Goal: Transaction & Acquisition: Purchase product/service

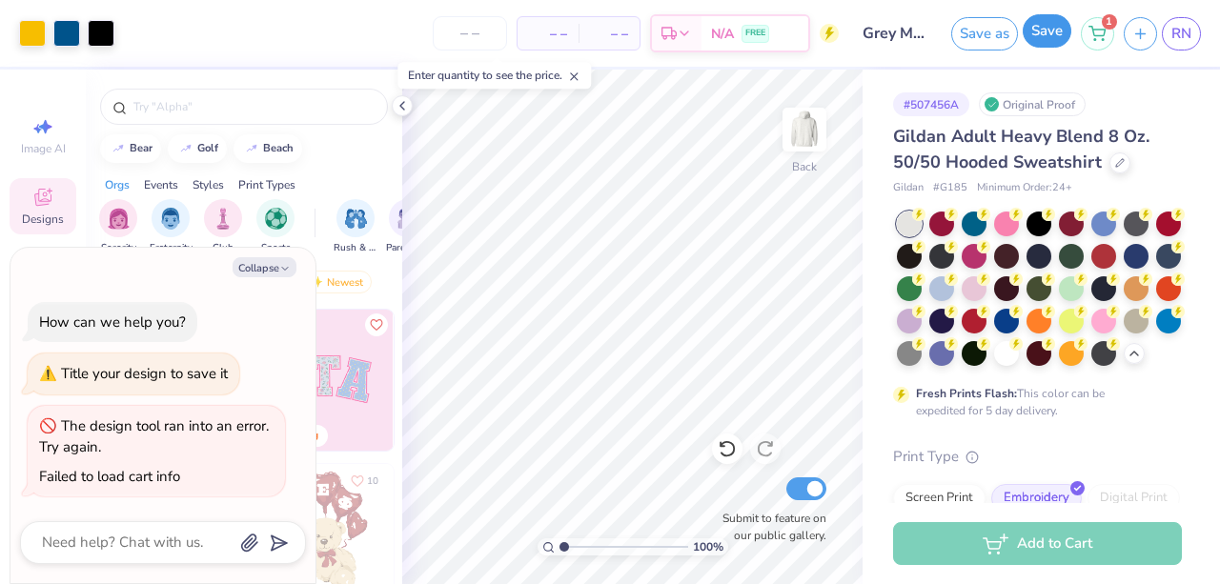
click at [1044, 37] on button "Save" at bounding box center [1047, 30] width 49 height 33
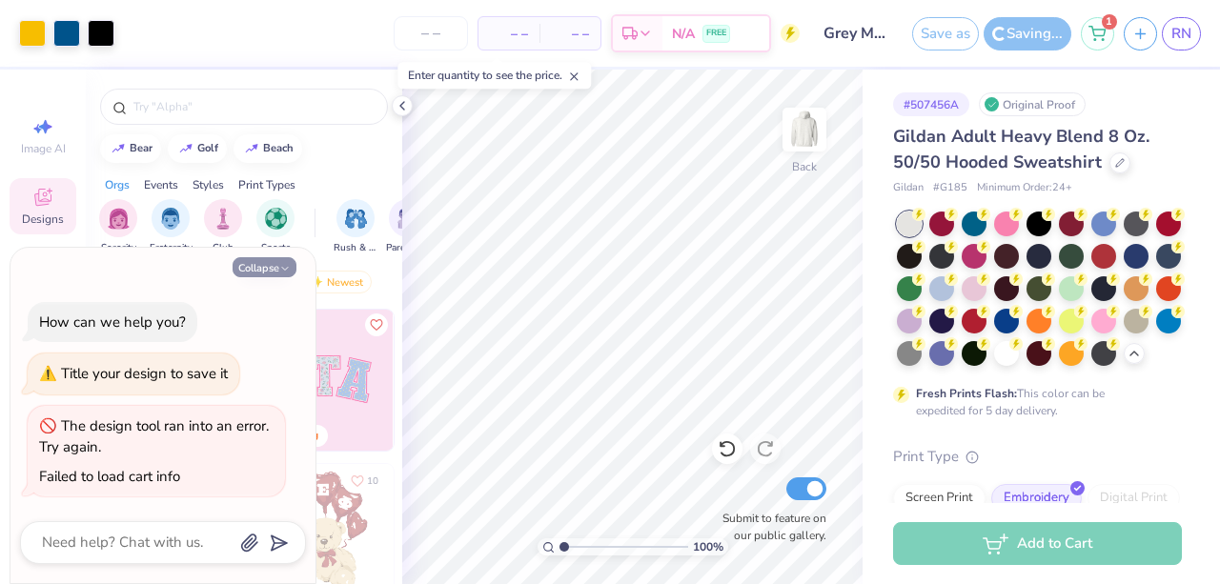
click at [251, 270] on button "Collapse" at bounding box center [265, 267] width 64 height 20
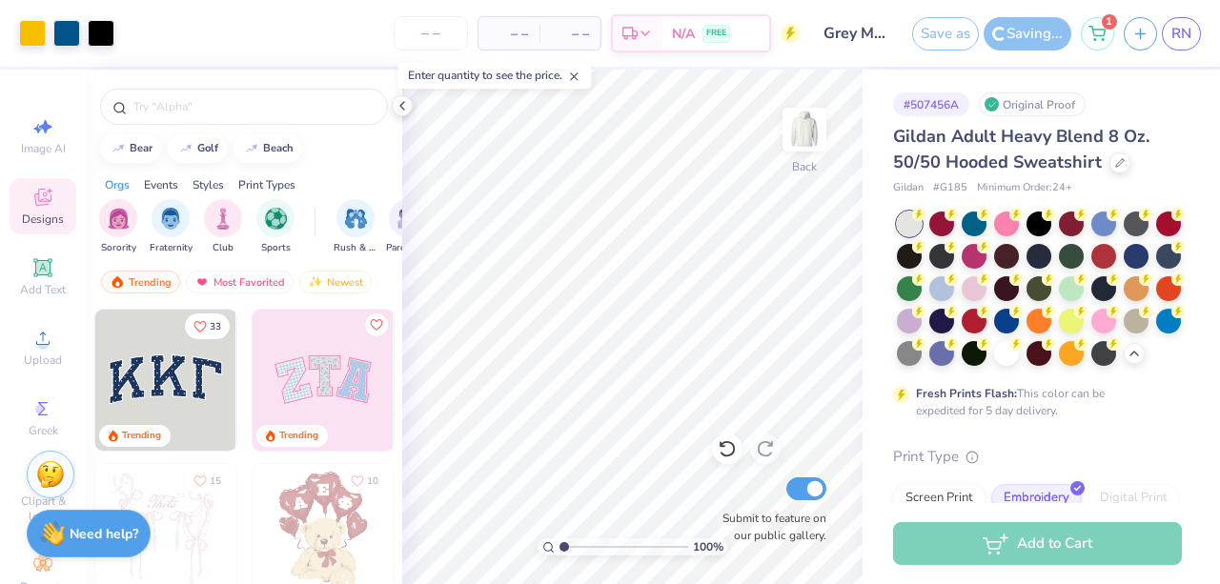
type textarea "x"
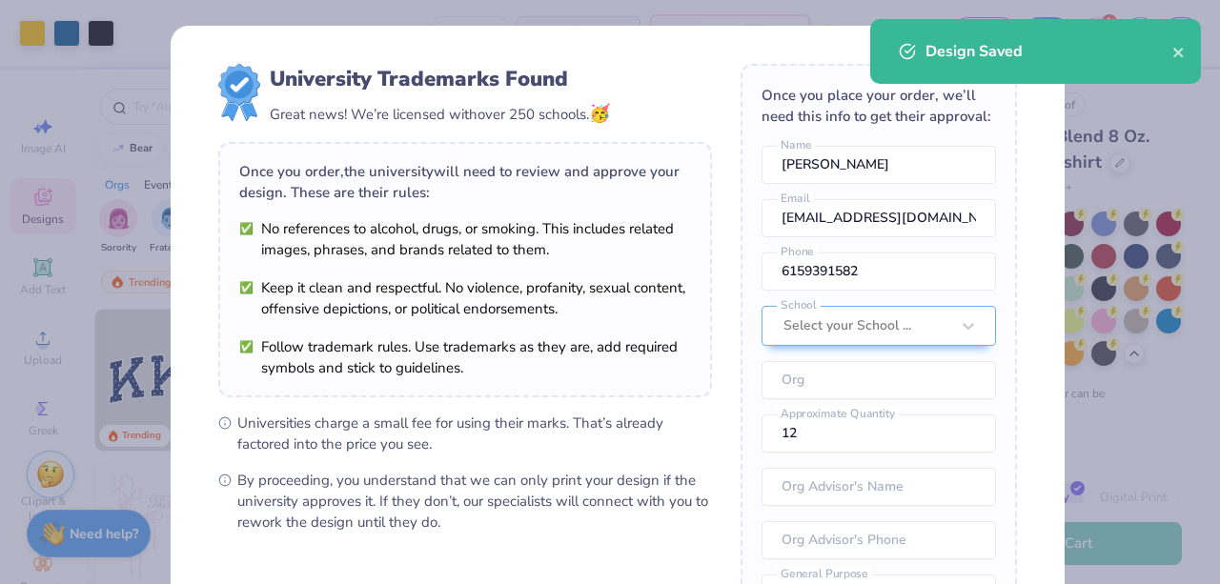
scroll to position [243, 0]
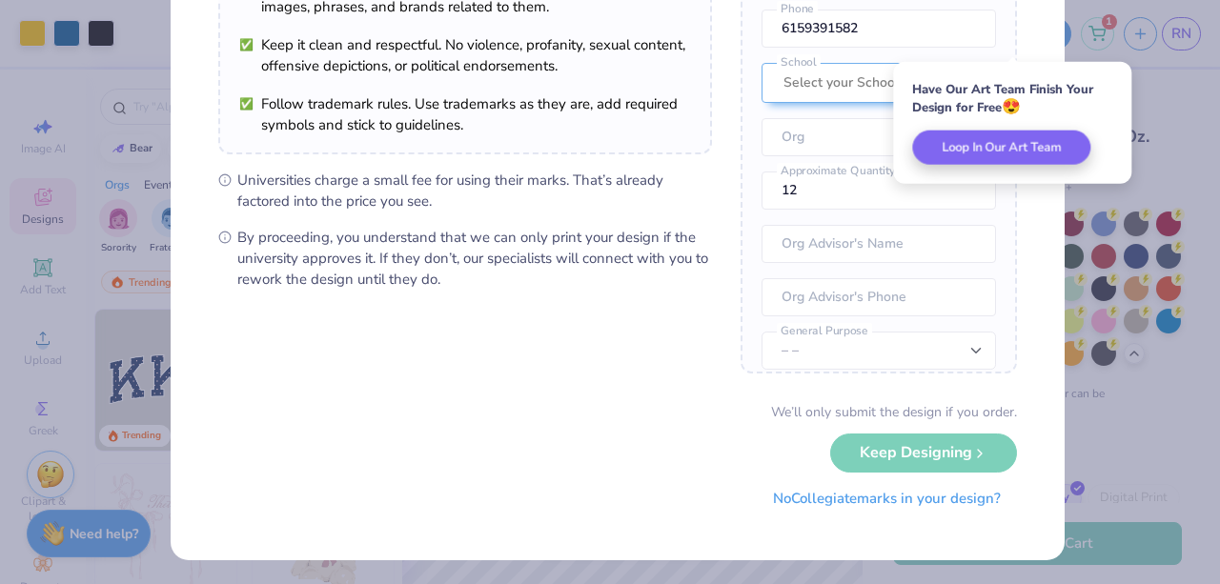
click at [835, 501] on button "No Collegiate marks in your design?" at bounding box center [887, 498] width 260 height 39
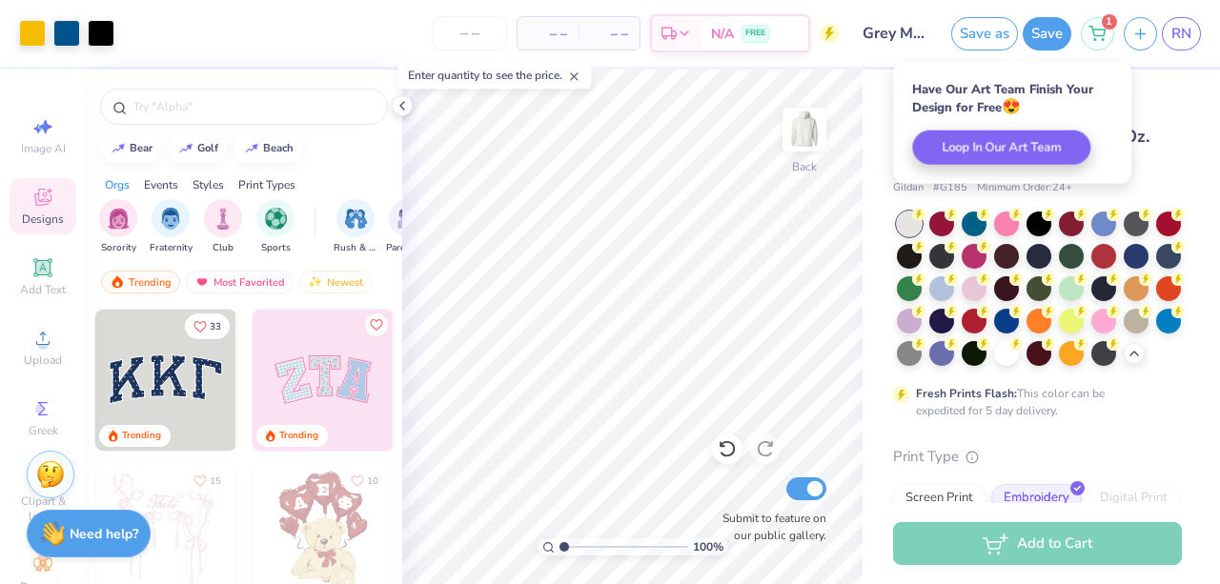
scroll to position [26, 0]
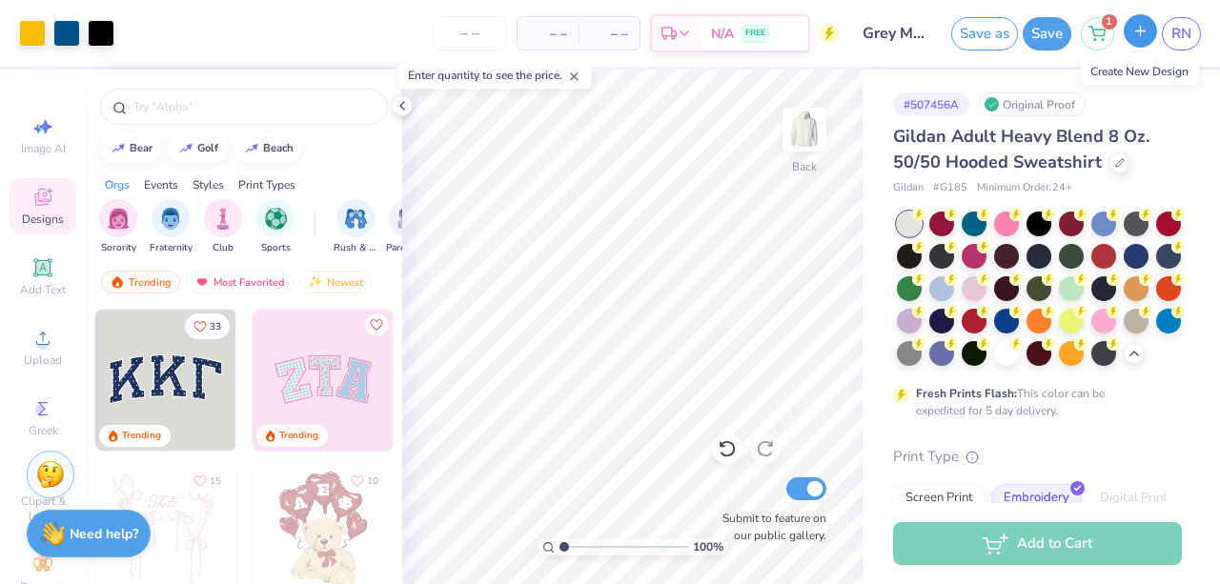
click at [1132, 34] on button "button" at bounding box center [1140, 30] width 33 height 33
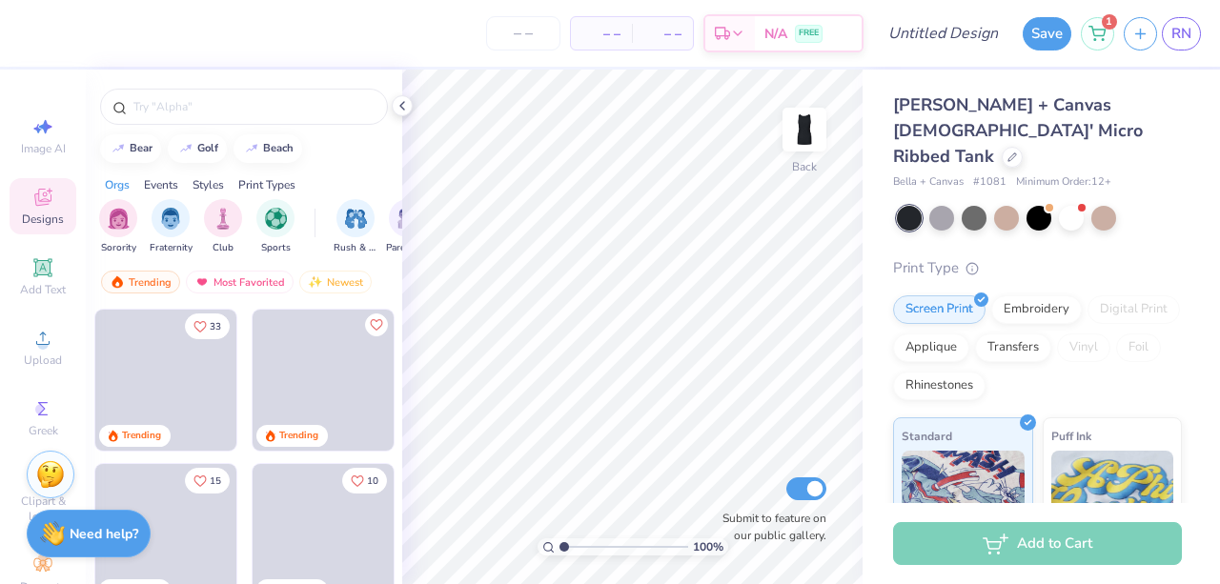
scroll to position [1, 0]
click at [34, 359] on span "Upload" at bounding box center [43, 360] width 38 height 15
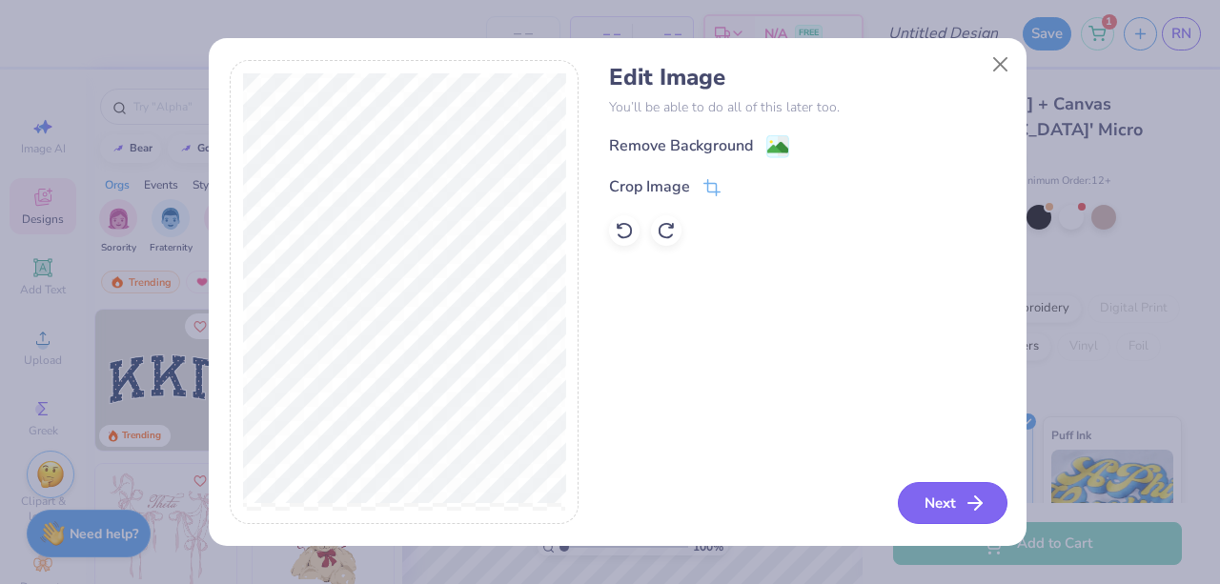
click at [955, 489] on button "Next" at bounding box center [953, 503] width 110 height 42
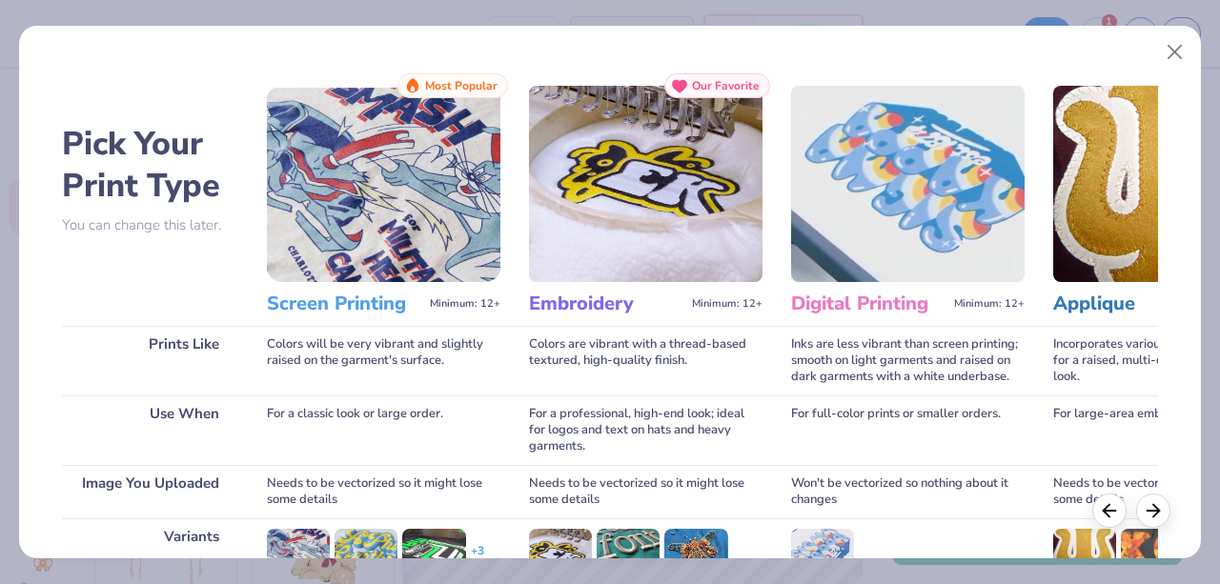
scroll to position [270, 0]
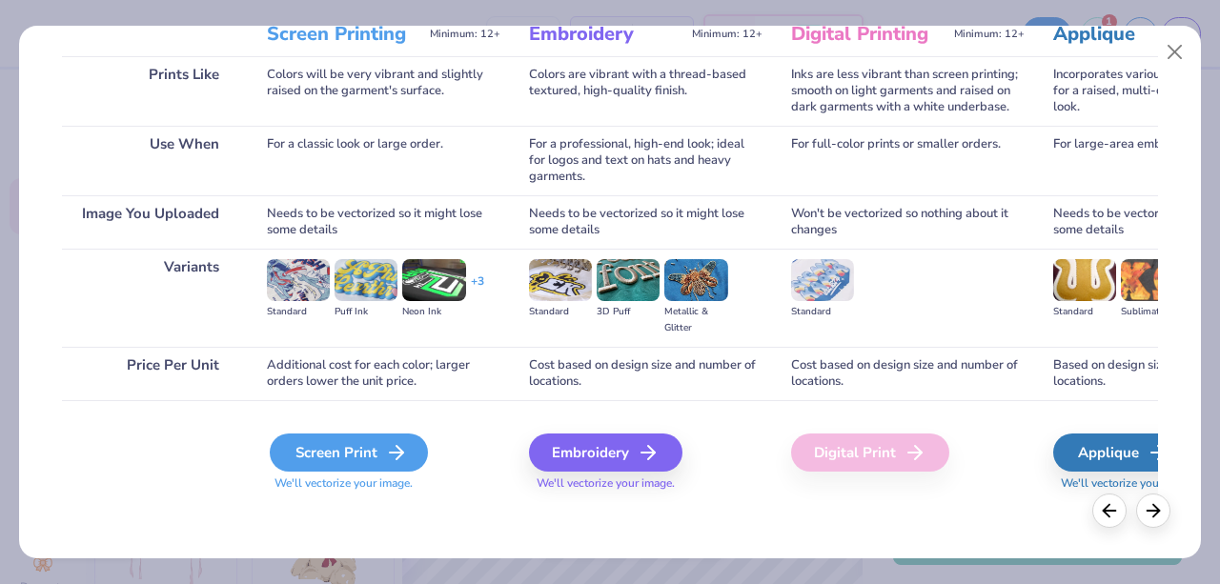
click at [348, 442] on div "Screen Print" at bounding box center [349, 453] width 158 height 38
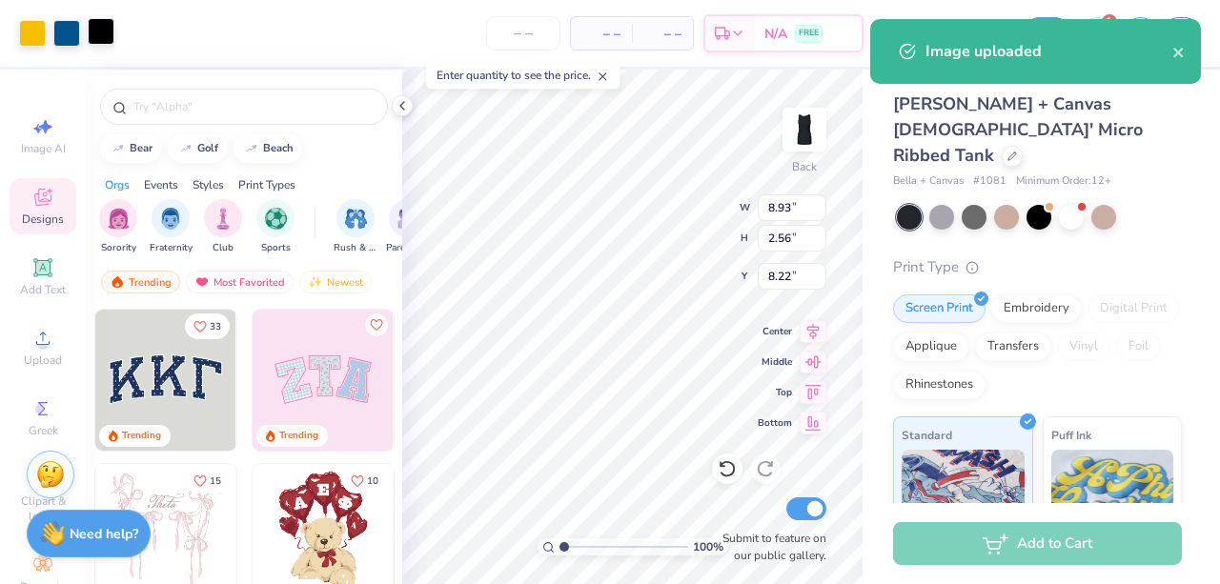
click at [111, 30] on div at bounding box center [101, 31] width 27 height 27
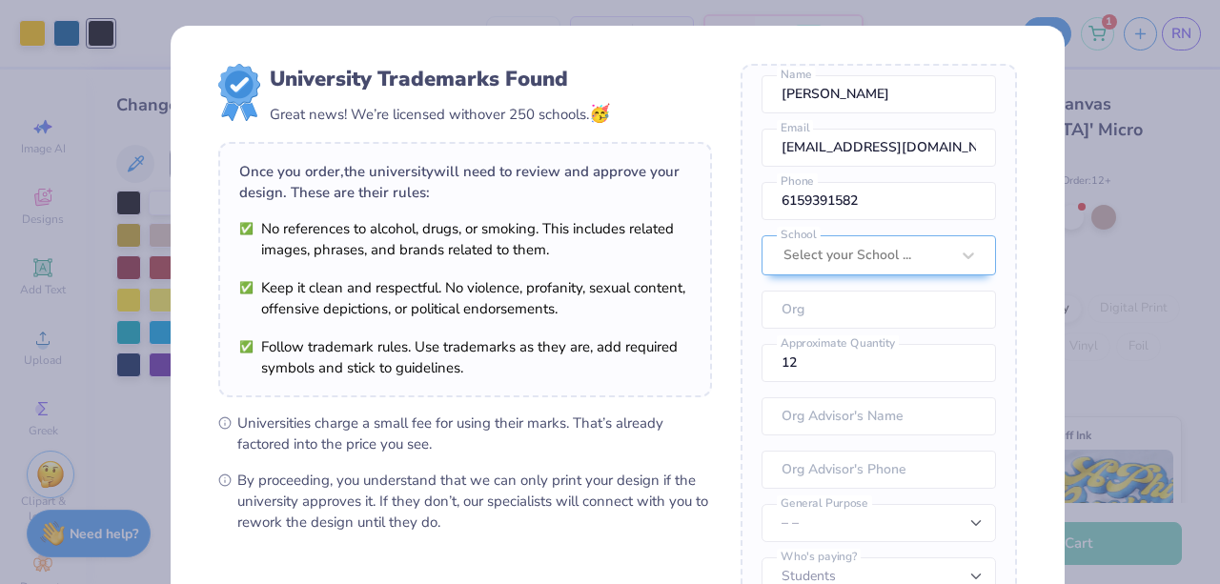
scroll to position [243, 0]
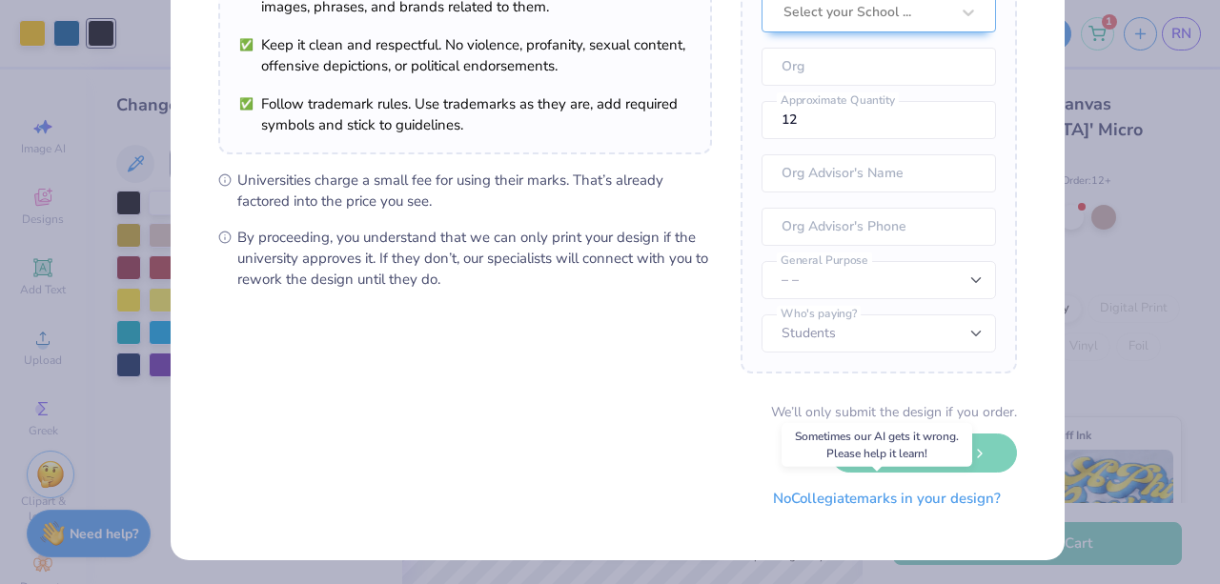
click at [834, 497] on button "No Collegiate marks in your design?" at bounding box center [887, 498] width 260 height 39
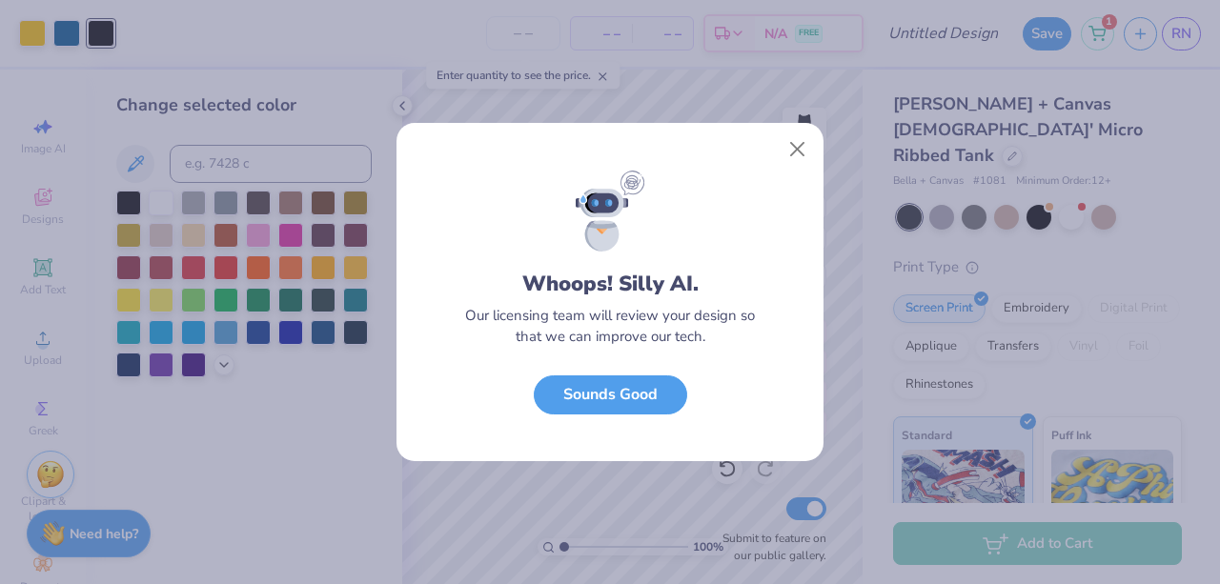
scroll to position [26, 0]
click at [630, 397] on button "Sounds Good" at bounding box center [610, 390] width 153 height 39
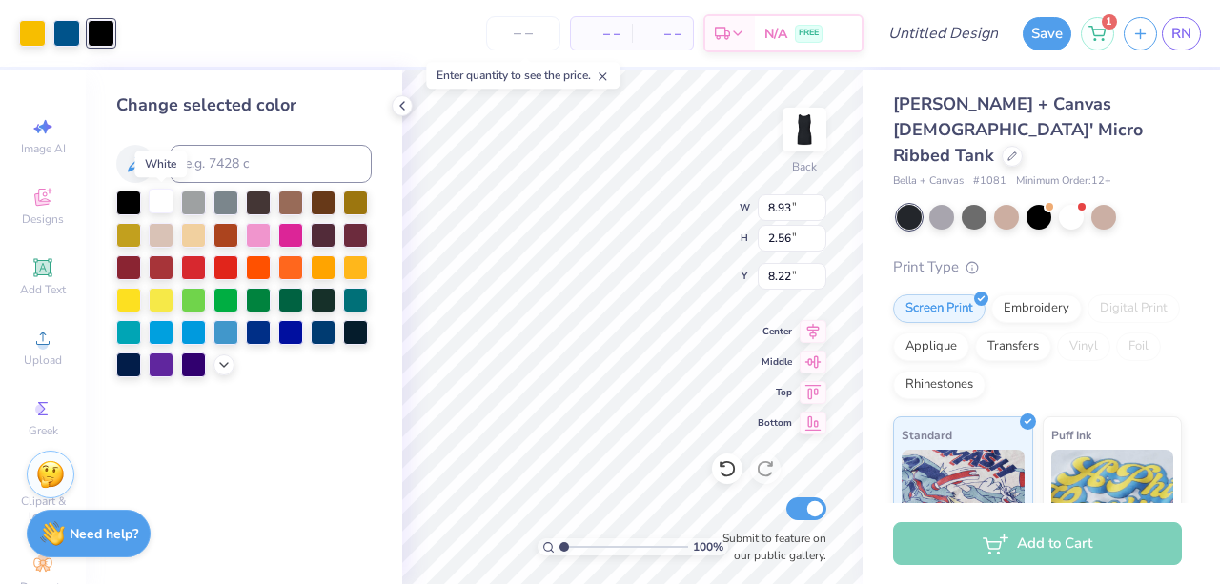
click at [161, 201] on div at bounding box center [161, 201] width 25 height 25
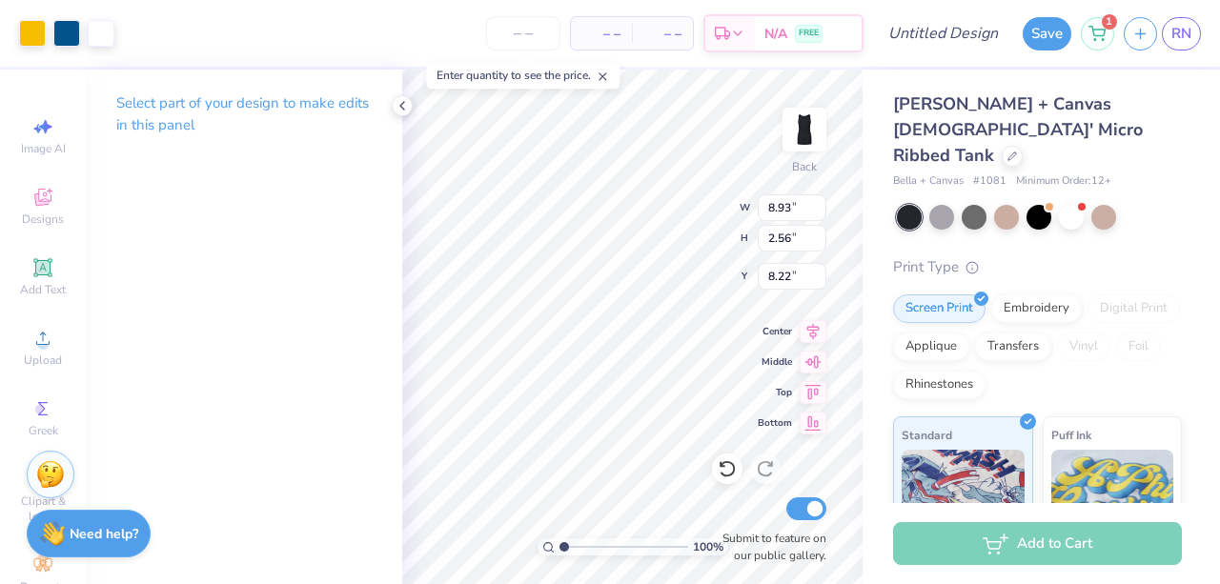
type input "4.41"
type input "1.26"
type input "2.61"
type input "3.65"
type input "1.05"
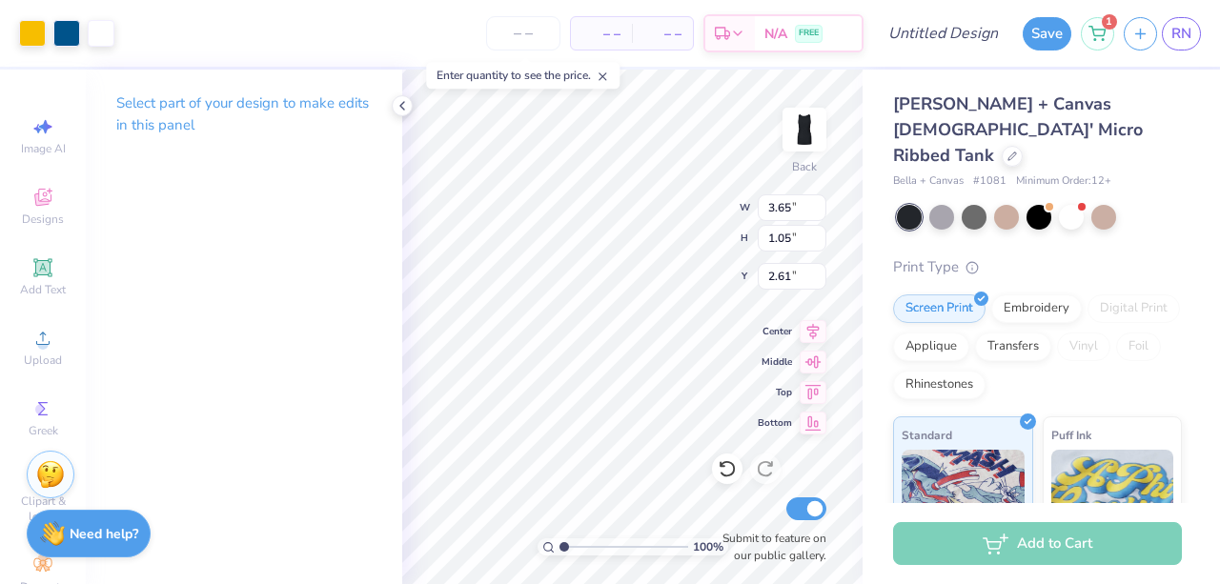
type input "2.86"
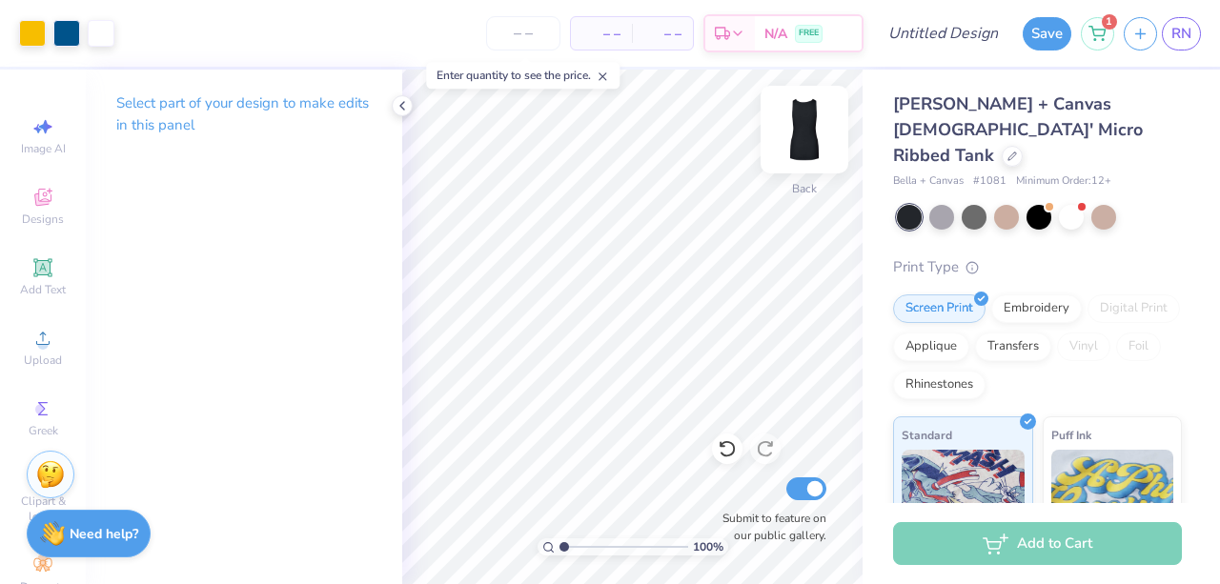
click at [797, 134] on img at bounding box center [804, 130] width 76 height 76
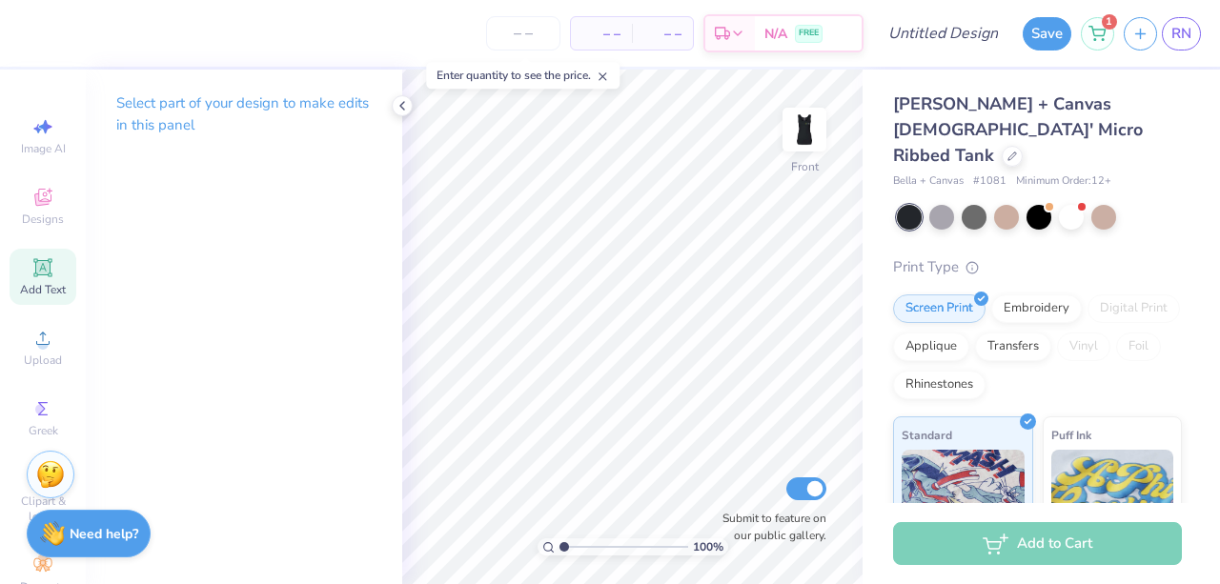
click at [36, 276] on icon at bounding box center [42, 267] width 23 height 23
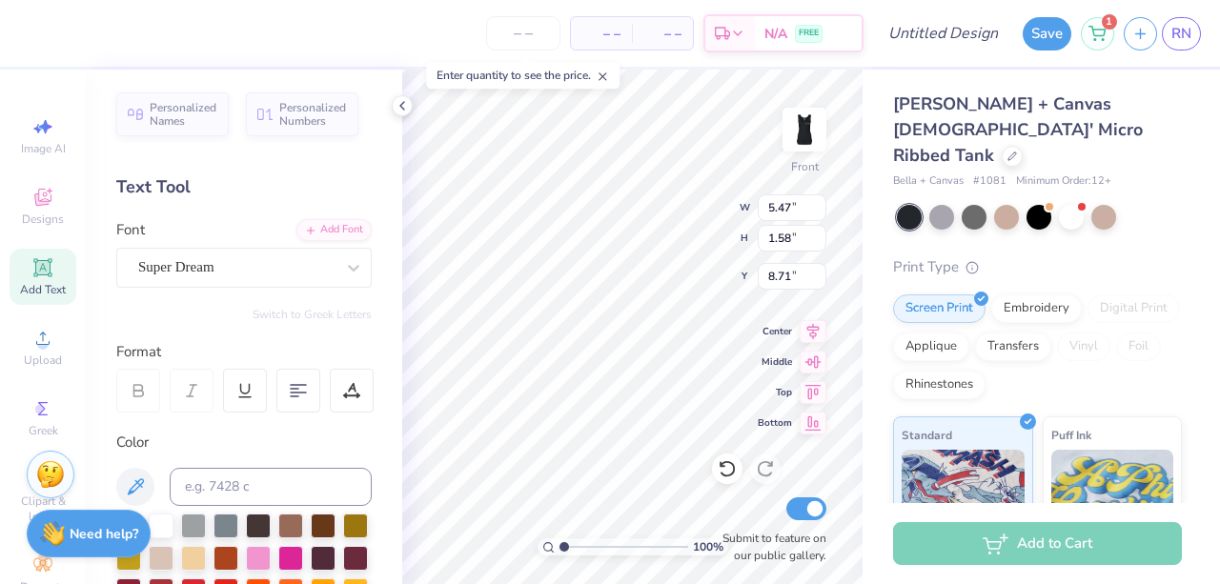
scroll to position [15, 2]
type textarea "X"
type textarea "CREW"
click at [358, 257] on div "Personalized Names Personalized Numbers Text Tool Add Font Font Super Dream Swi…" at bounding box center [244, 327] width 316 height 515
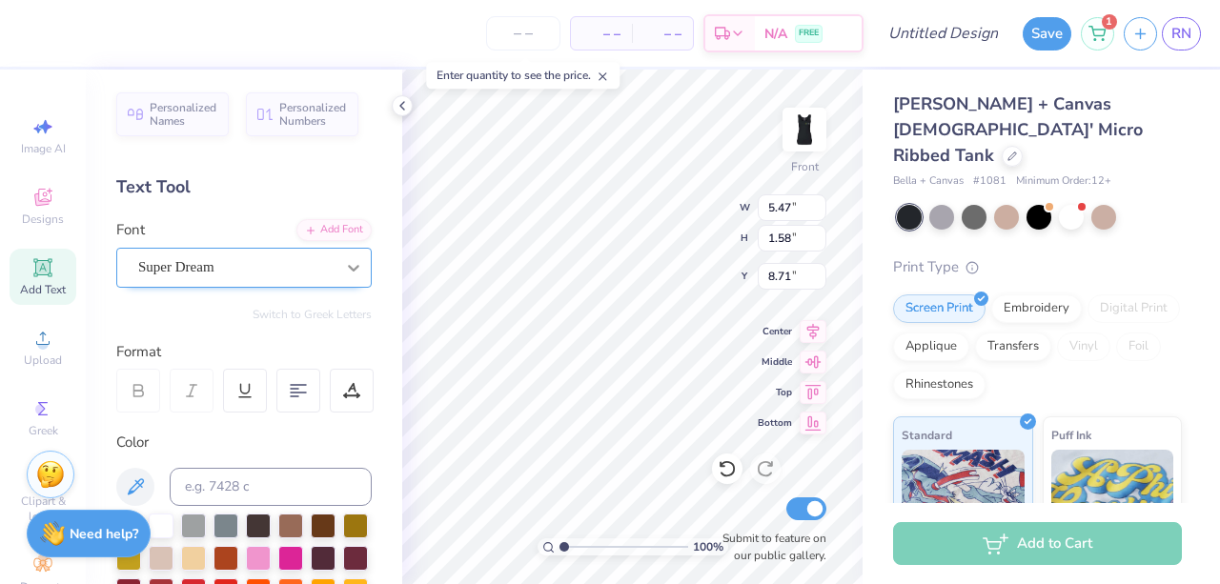
click at [352, 257] on div at bounding box center [353, 268] width 34 height 34
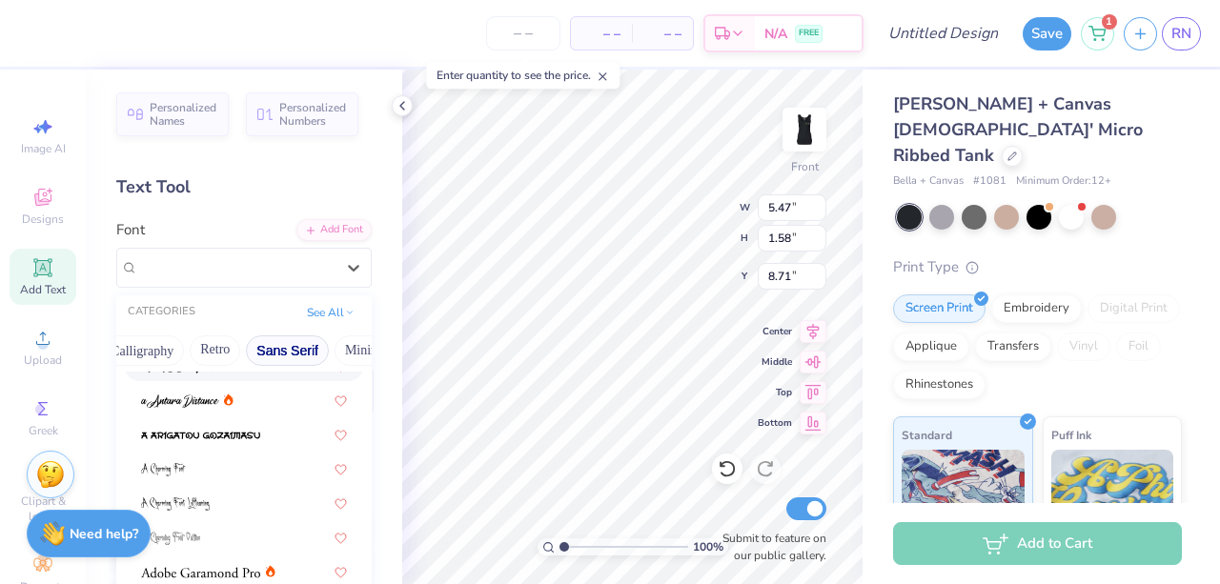
scroll to position [0, 382]
click at [283, 348] on button "Minimal" at bounding box center [316, 351] width 67 height 31
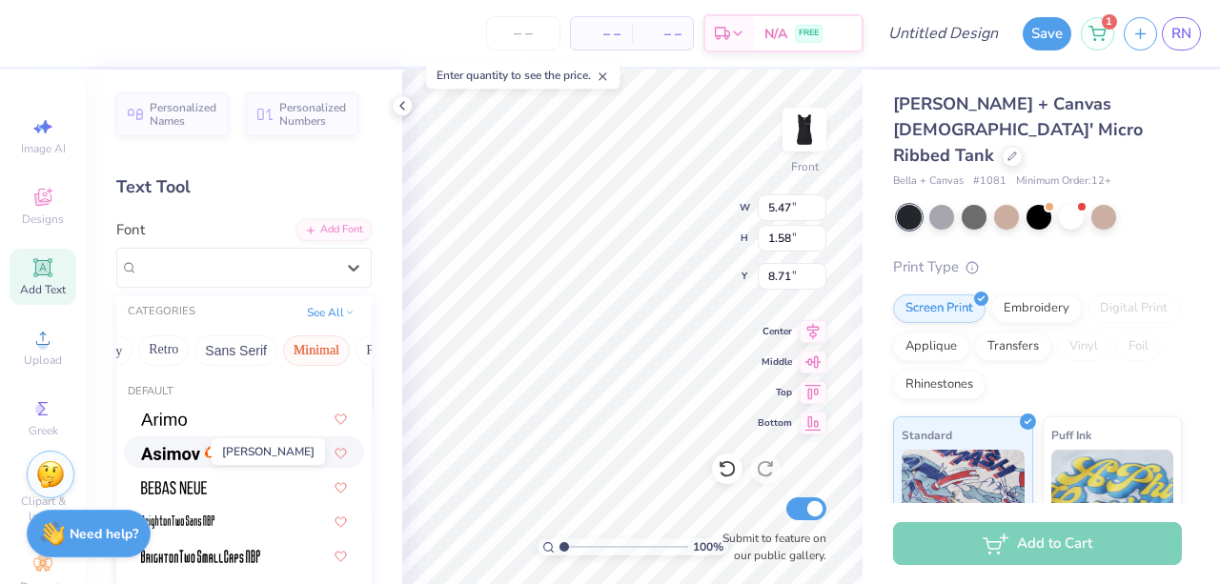
click at [173, 443] on span at bounding box center [170, 452] width 59 height 20
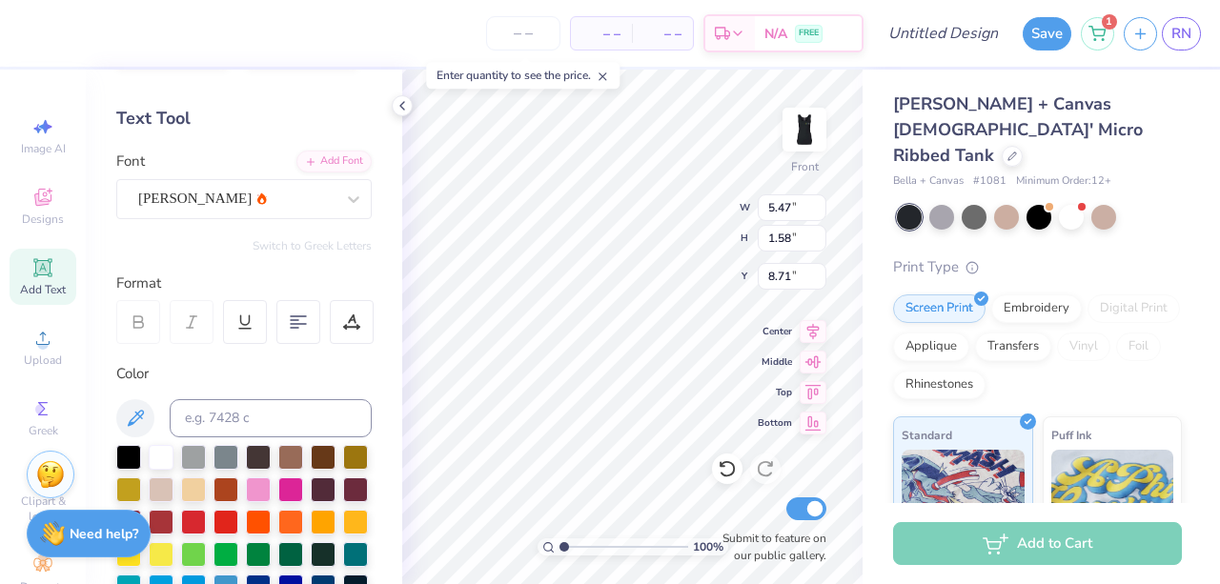
scroll to position [155, 0]
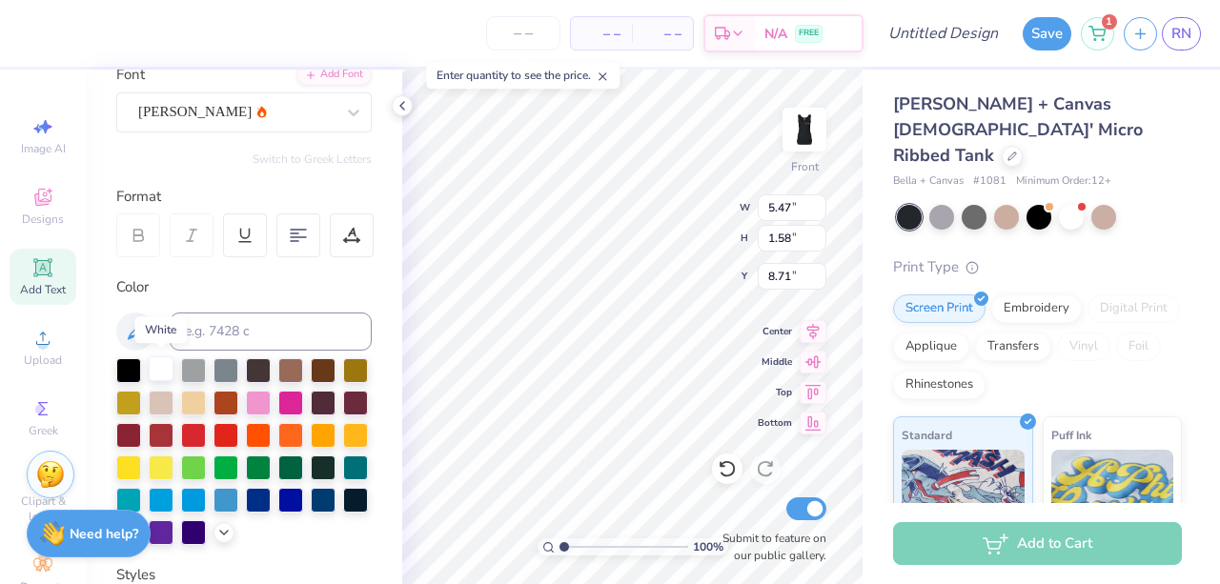
click at [162, 369] on div at bounding box center [161, 368] width 25 height 25
type input "5.63"
type input "6.98"
type input "1.91"
type input "6.55"
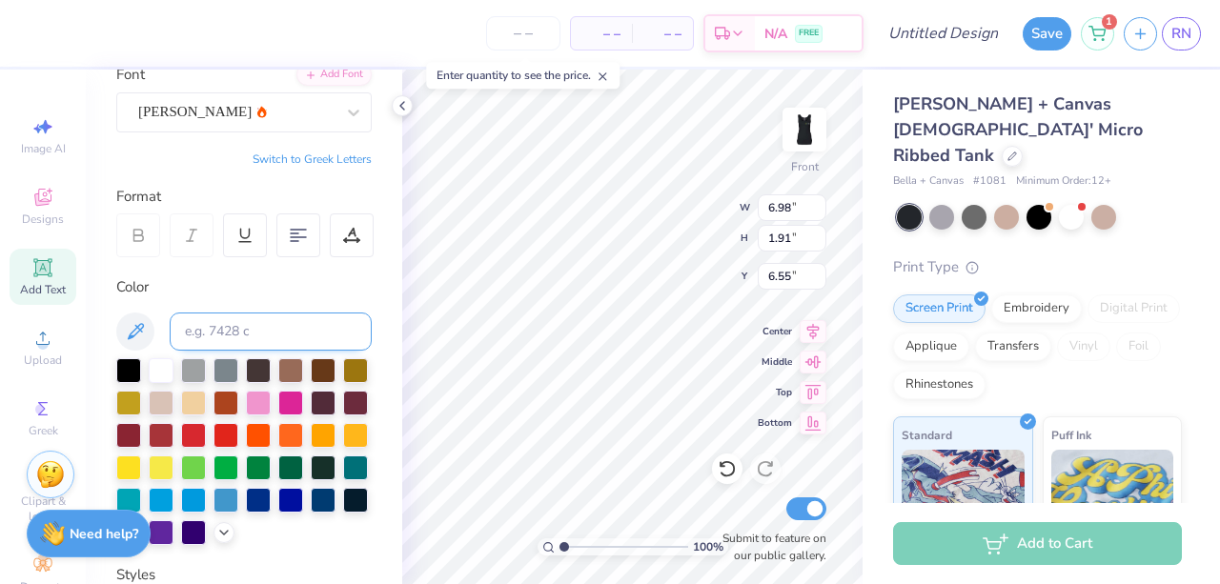
type input "7.41"
type input "2.03"
type input "5.63"
type input "6.99"
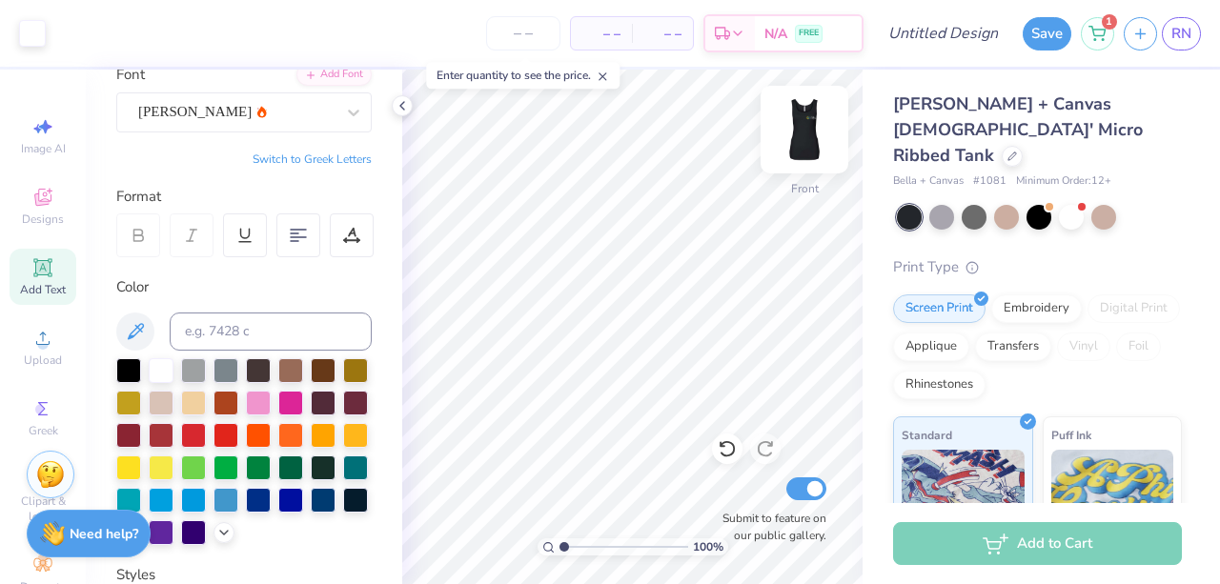
click at [803, 128] on img at bounding box center [804, 130] width 76 height 76
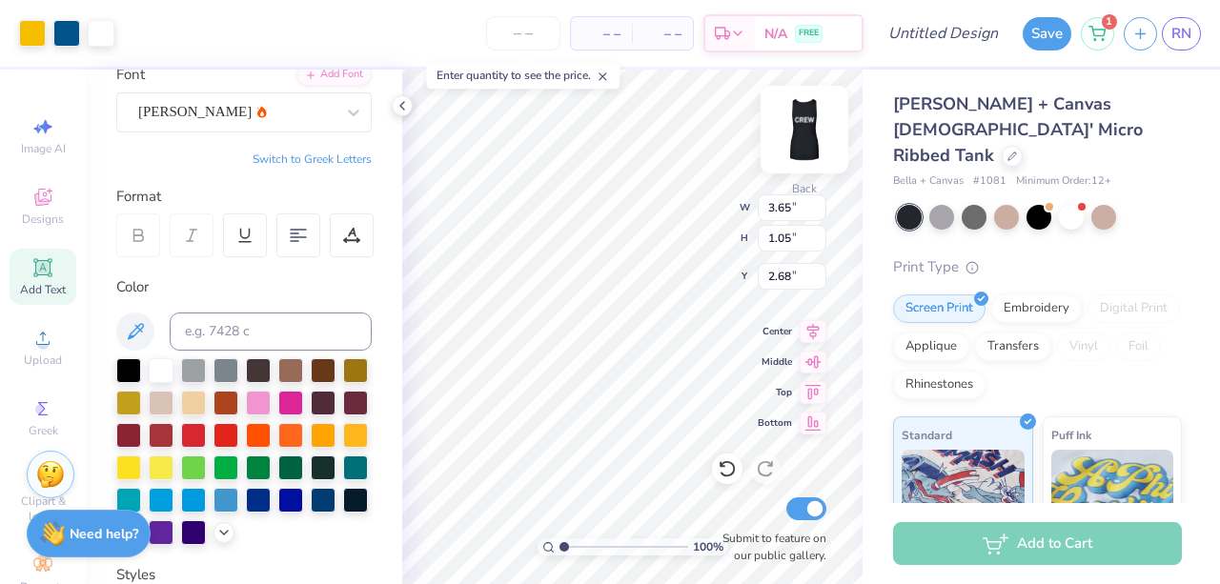
type input "2.68"
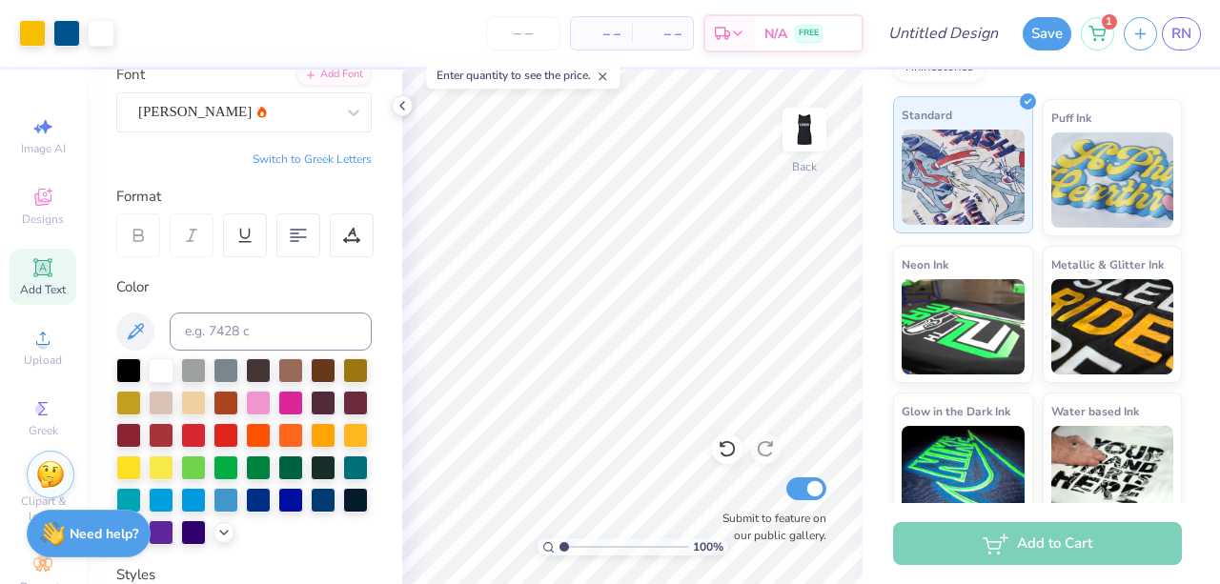
scroll to position [0, 0]
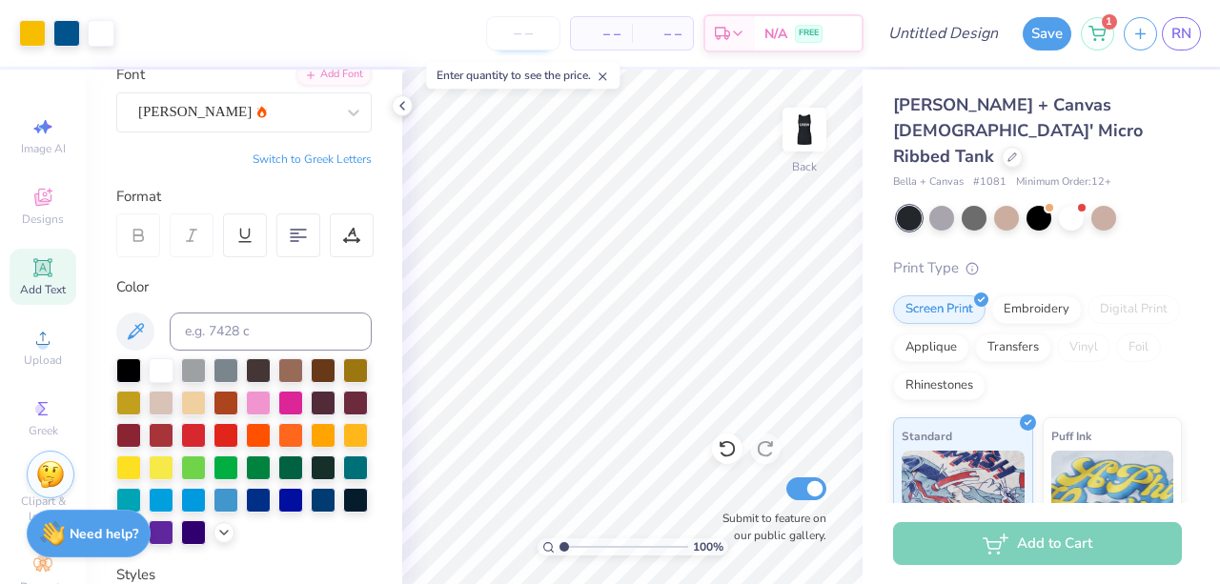
click at [528, 30] on input "number" at bounding box center [523, 33] width 74 height 34
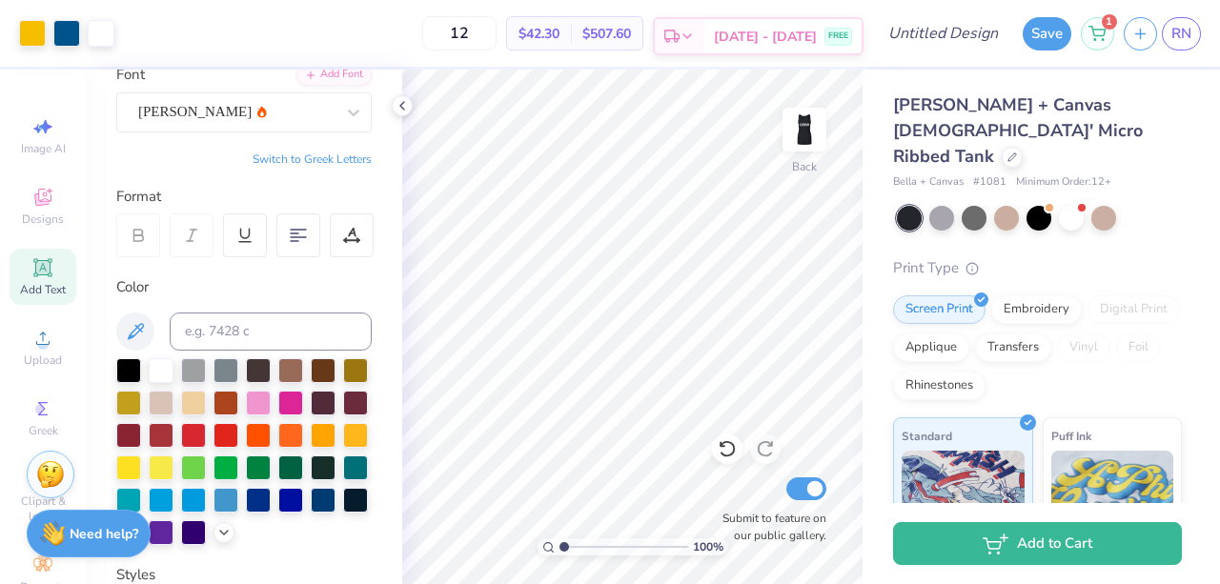
type input "12"
click at [695, 34] on icon at bounding box center [687, 36] width 15 height 15
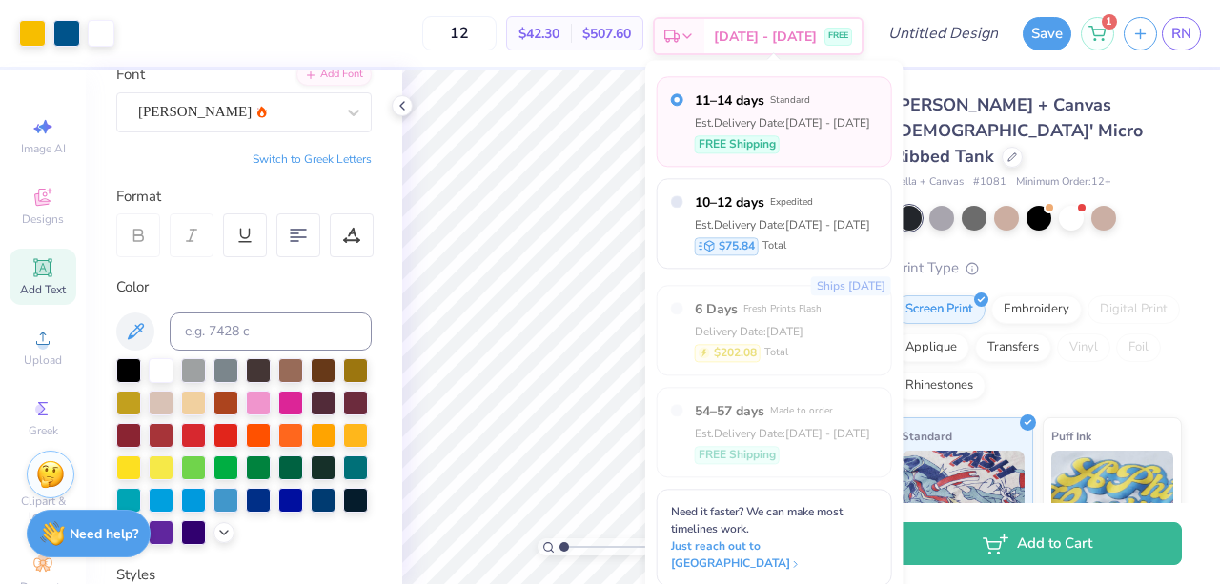
click at [695, 34] on icon at bounding box center [687, 36] width 15 height 15
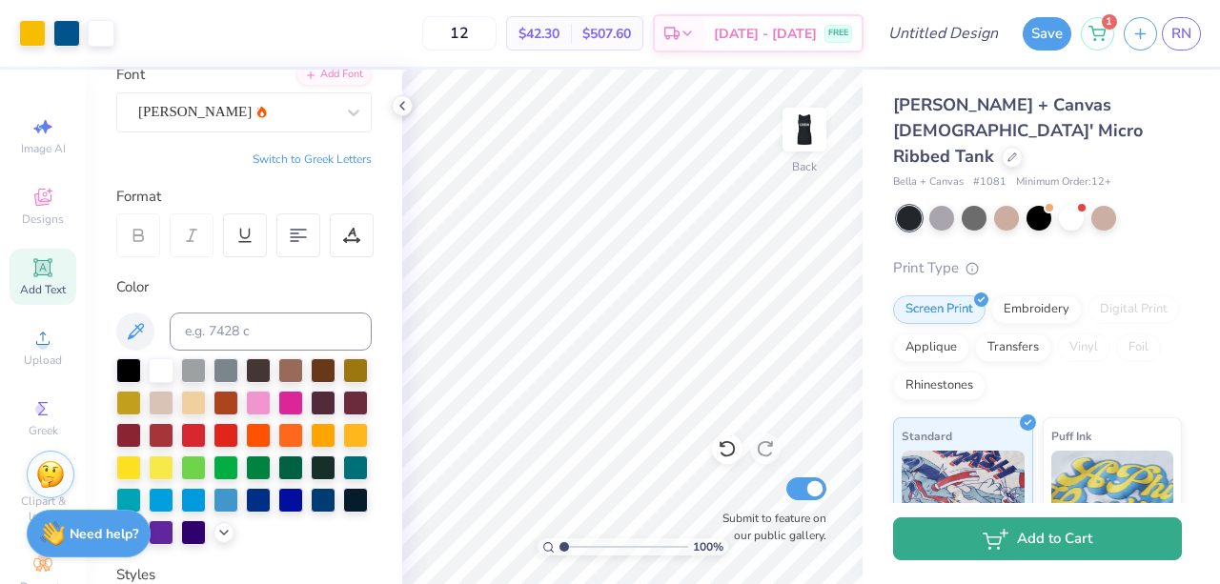
click at [1060, 551] on button "Add to Cart" at bounding box center [1037, 539] width 289 height 43
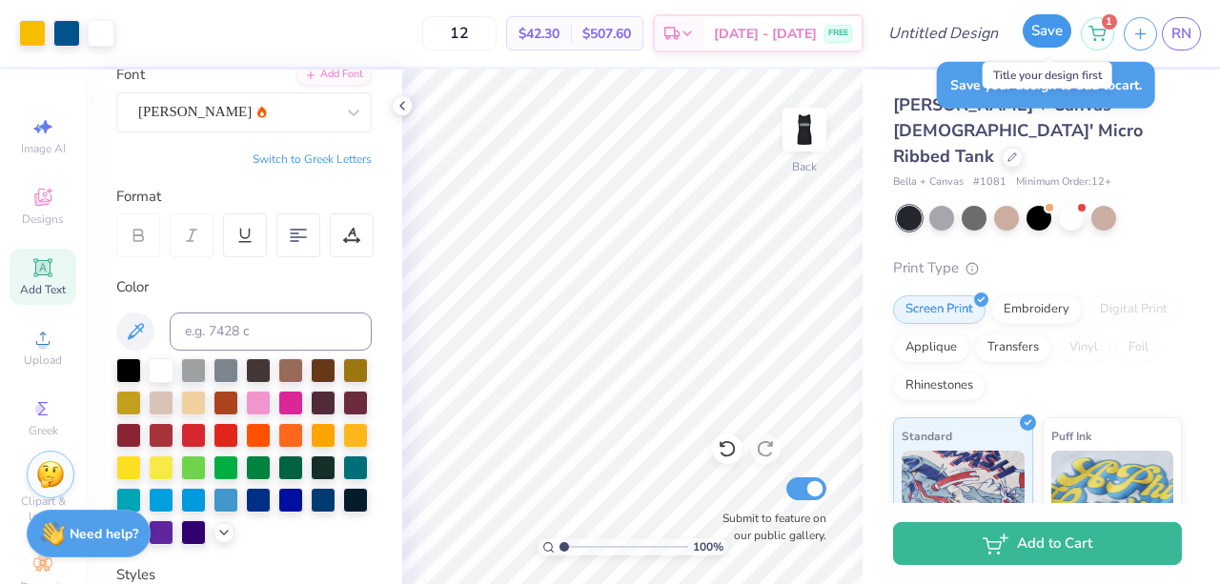
click at [1047, 26] on button "Save" at bounding box center [1047, 30] width 49 height 33
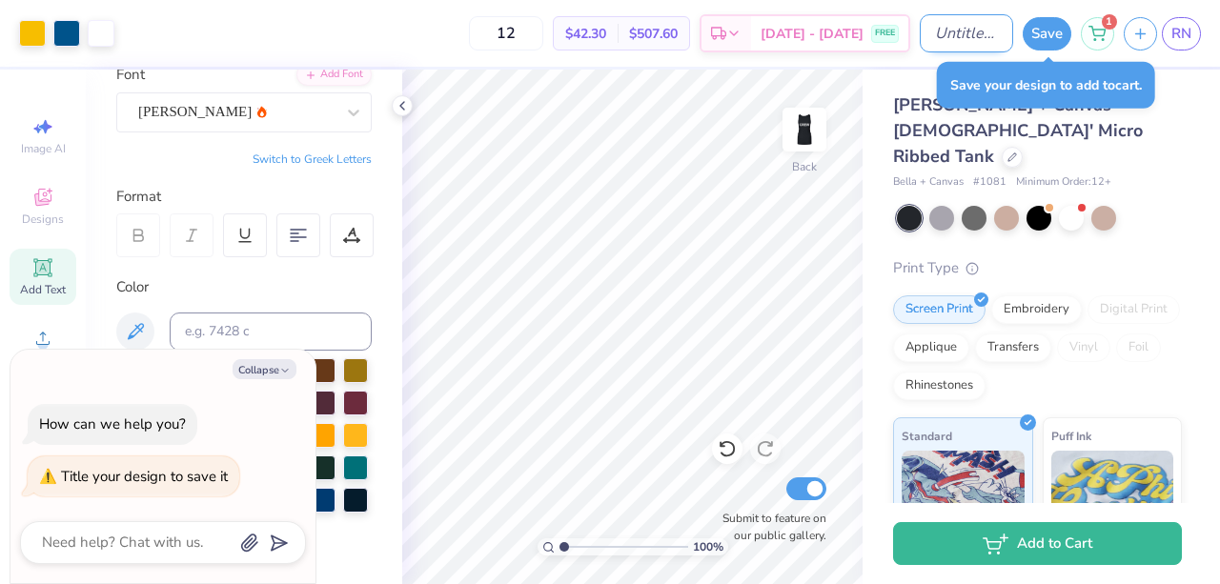
type textarea "x"
click at [921, 38] on input "Design Title" at bounding box center [966, 33] width 93 height 38
type input "T"
type textarea "x"
type input "Ti"
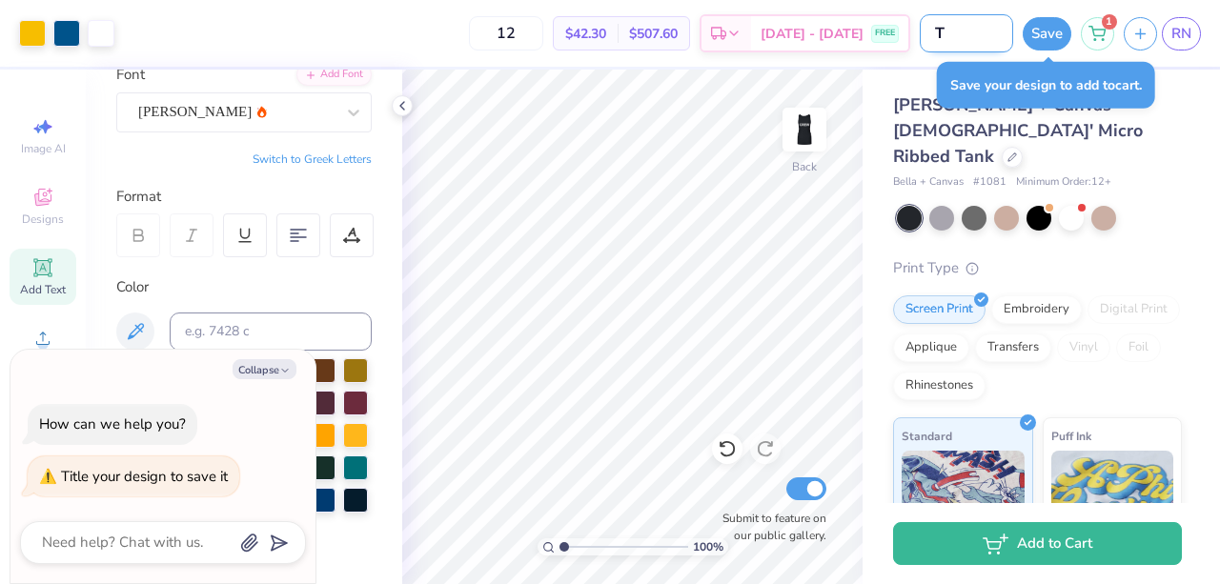
type textarea "x"
type input "Tig"
type textarea "x"
type input "Tigh"
type textarea "x"
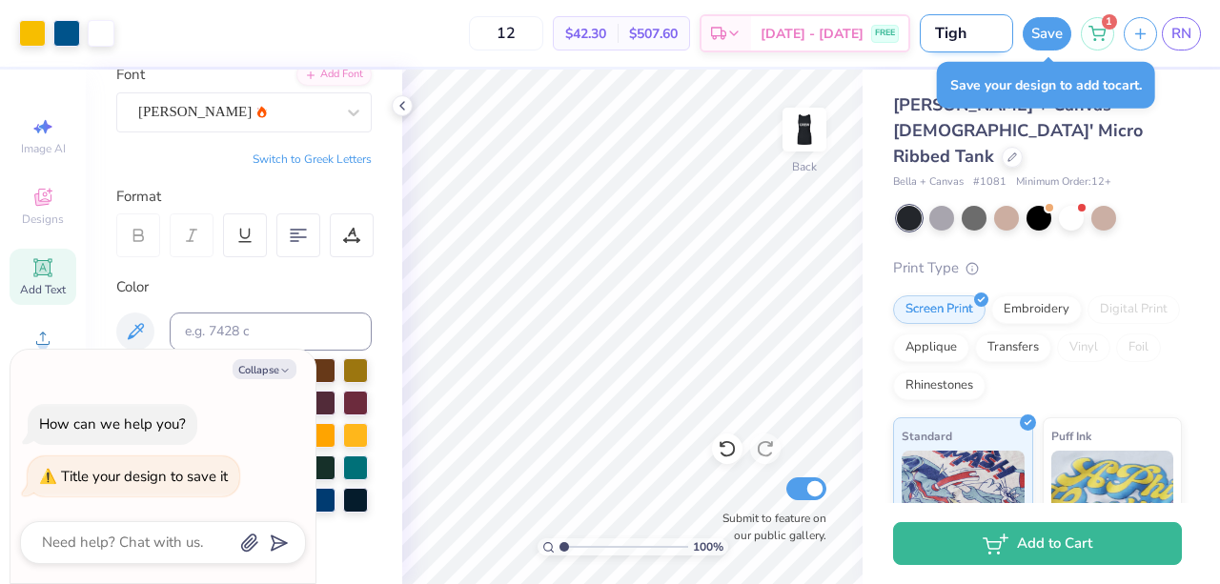
type input "Tight"
type textarea "x"
type input "Tight"
type textarea "x"
type input "Tight b"
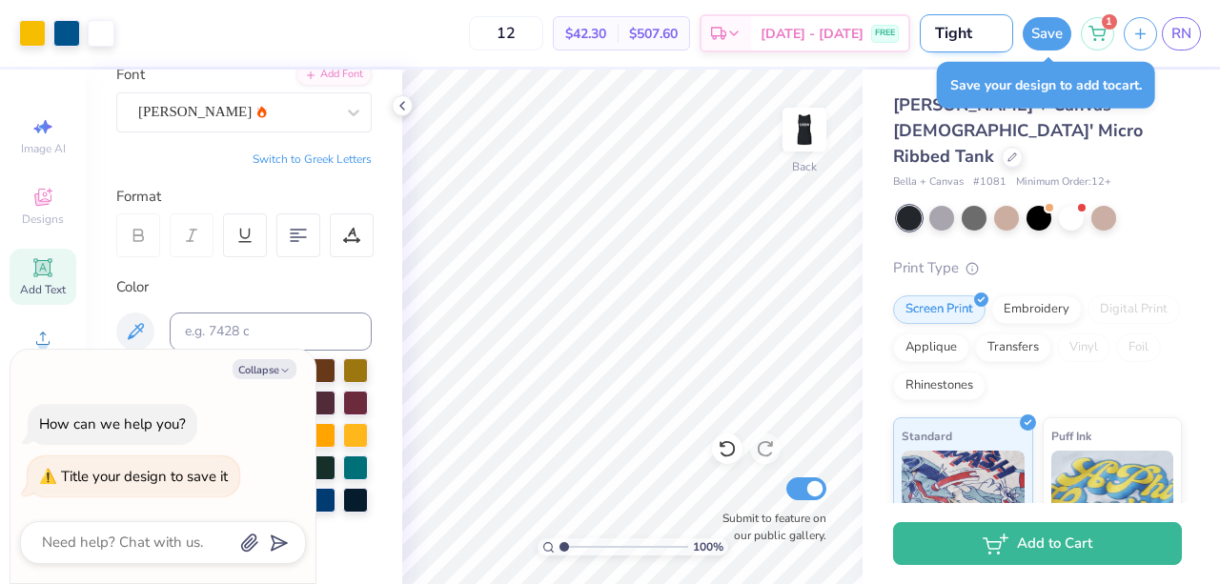
type textarea "x"
type input "Tight bl"
type textarea "x"
type input "Tight bla"
type textarea "x"
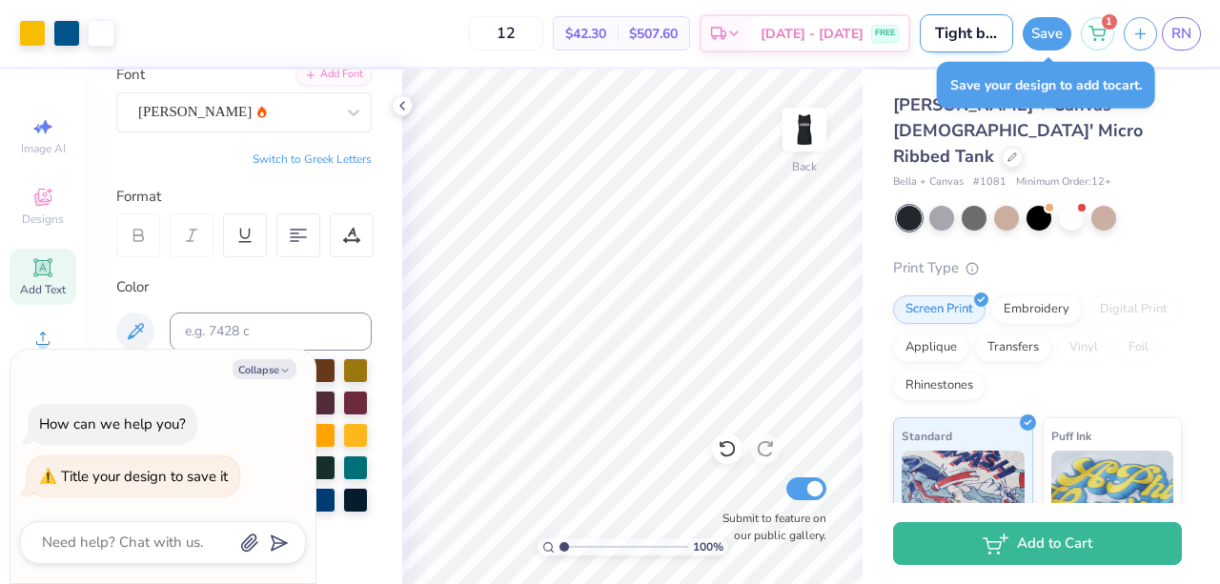
type input "Tight blac"
type textarea "x"
type input "Tight black"
type textarea "x"
type input "Tight black"
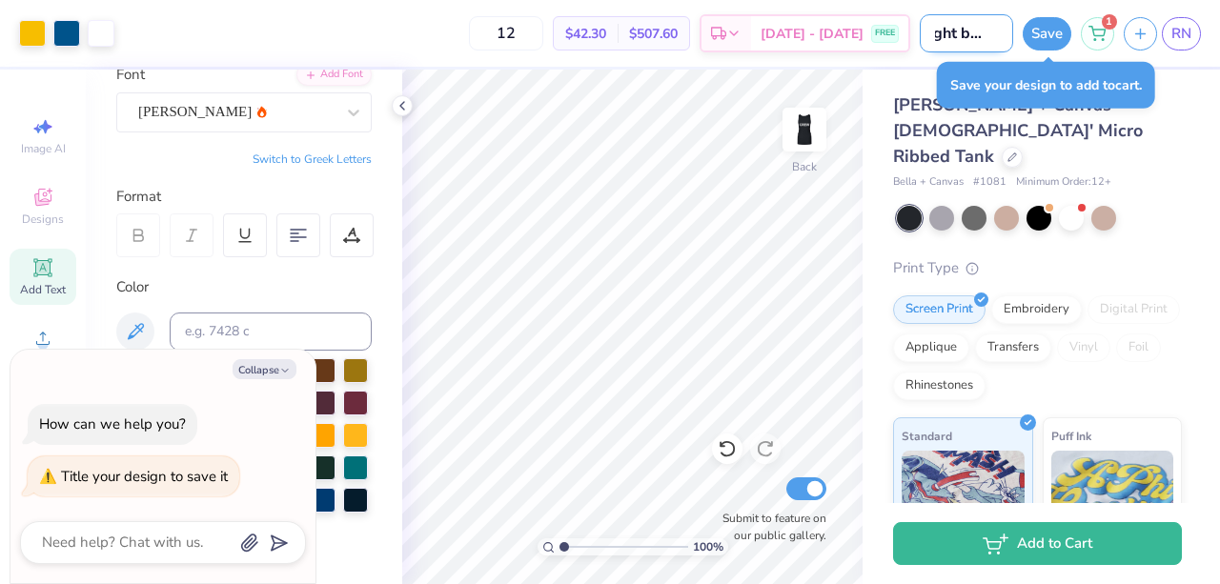
type textarea "x"
type input "Tight black t"
type textarea "x"
type input "Tight black"
type textarea "x"
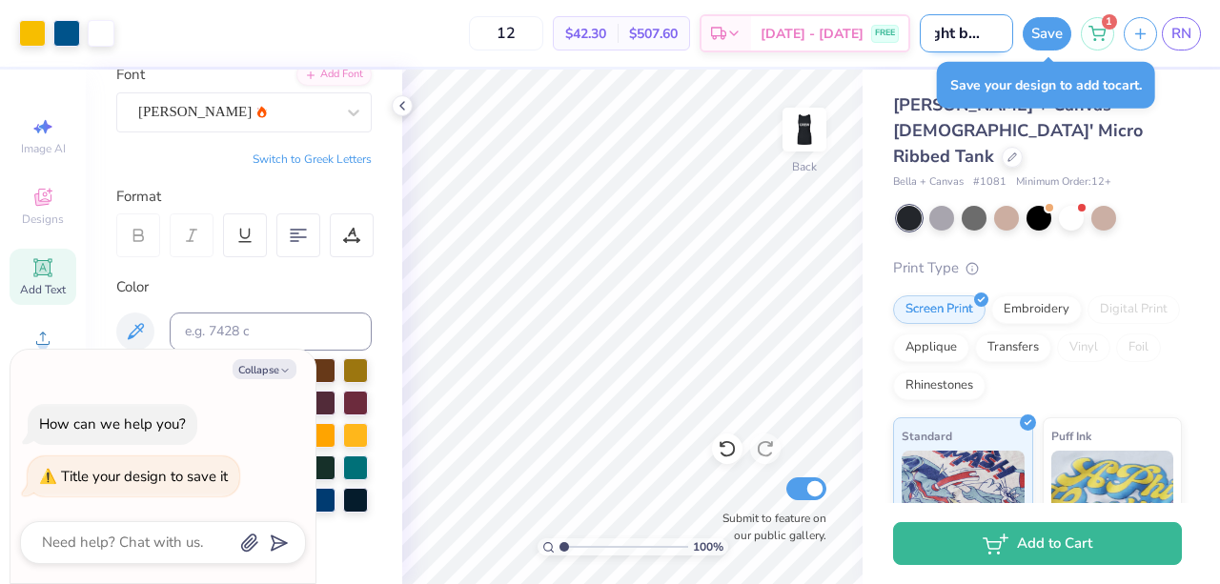
type input "Tight black w"
type textarea "x"
type input "Tight black wo"
type textarea "x"
type input "Tight black wor"
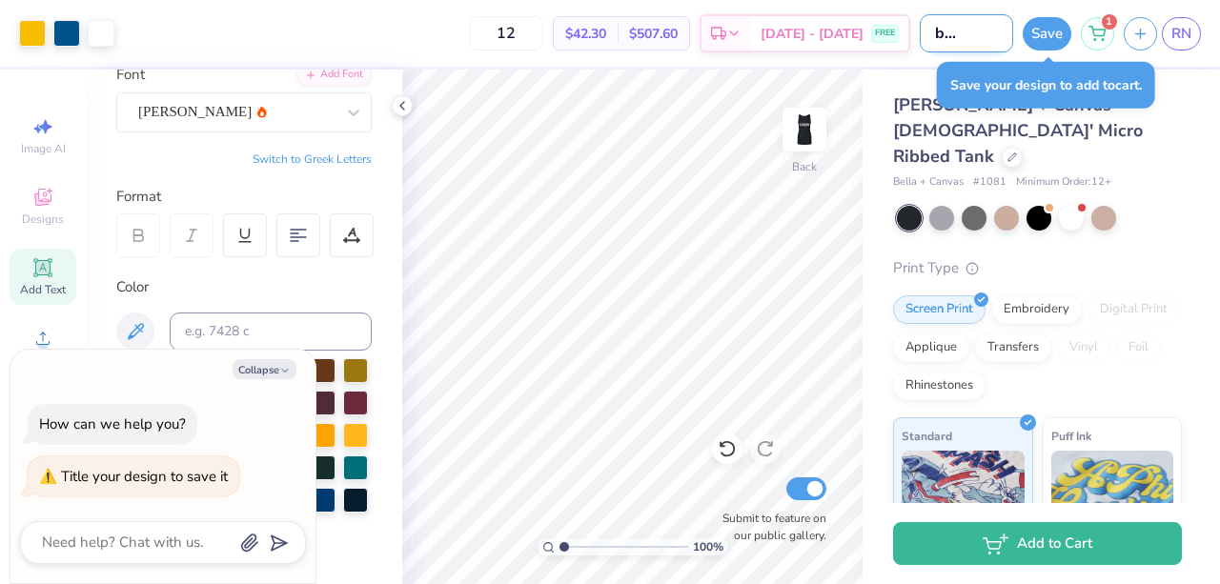
type textarea "x"
type input "Tight black work"
type textarea "x"
type input "Tight black work"
type textarea "x"
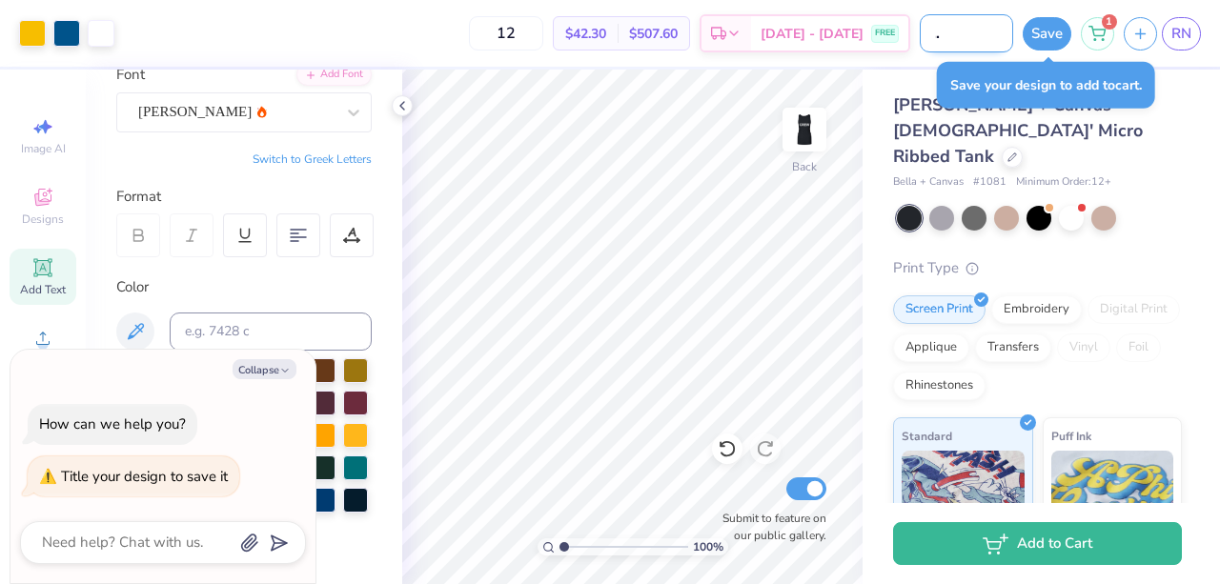
type input "Tight black work t"
type textarea "x"
type input "Tight black work ta"
type textarea "x"
type input "Tight black work tan"
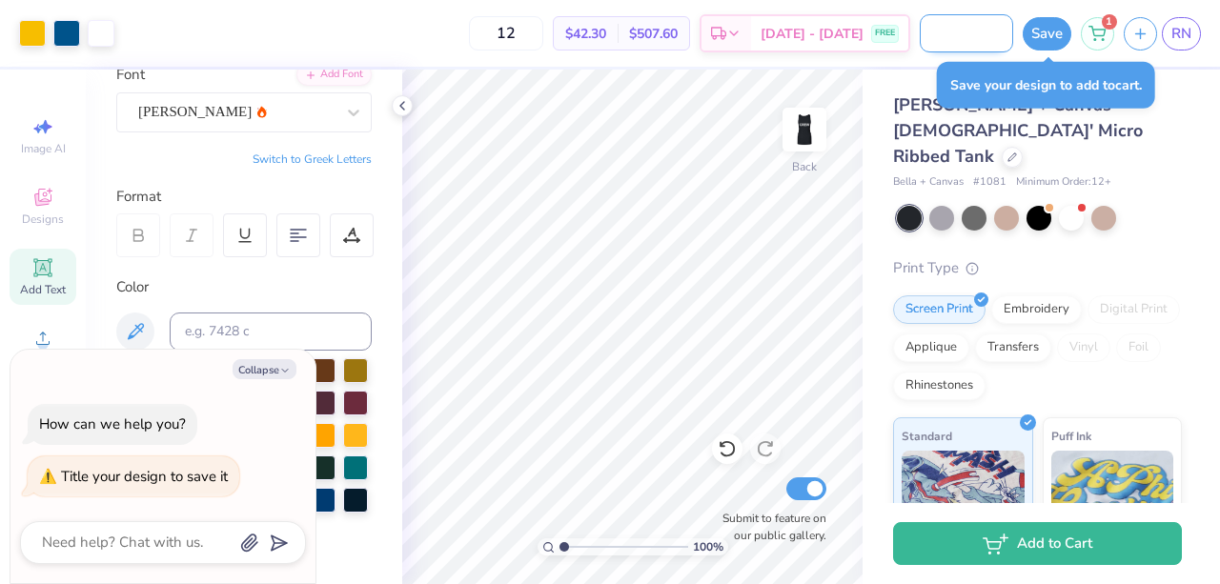
type textarea "x"
type input "Tight black work tank"
type textarea "x"
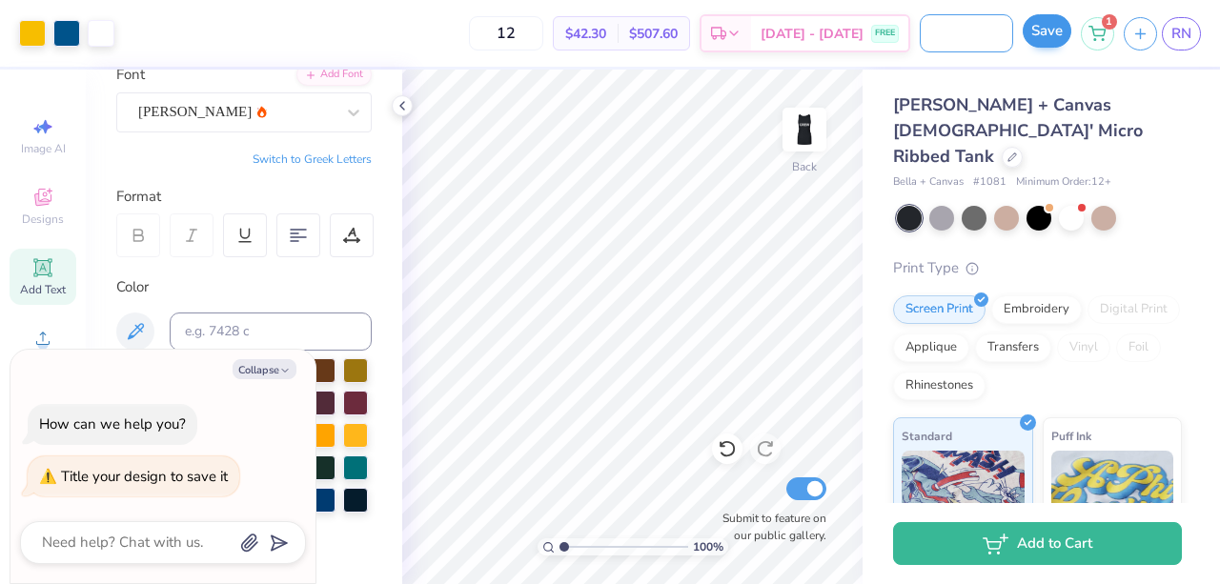
type input "Tight black work tank"
click at [1041, 30] on button "Save" at bounding box center [1047, 30] width 49 height 33
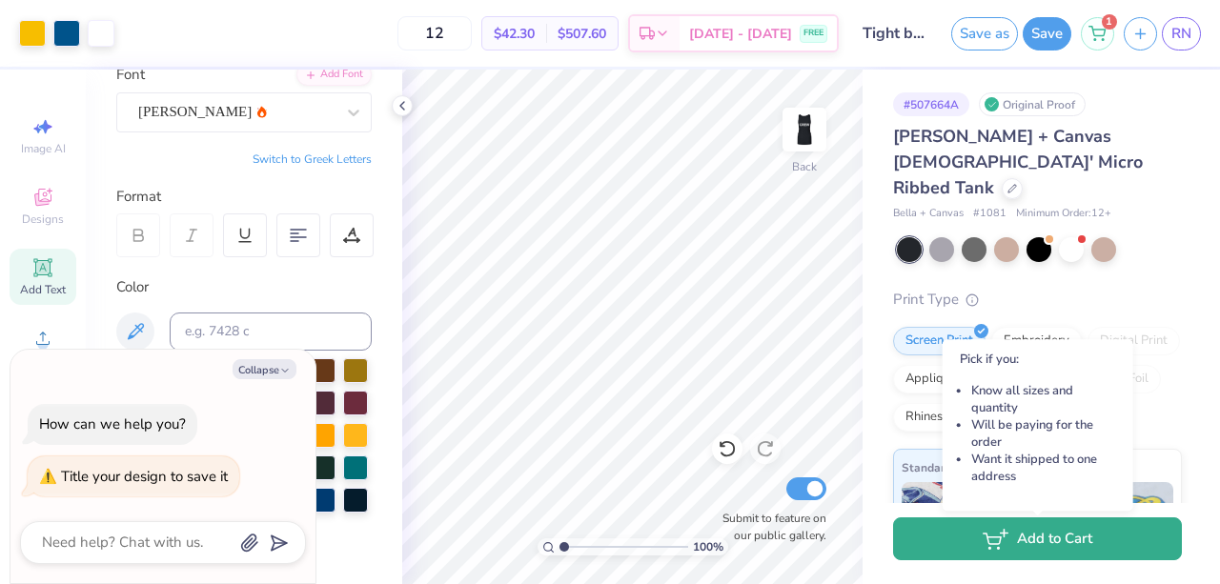
click at [980, 542] on button "Add to Cart" at bounding box center [1037, 539] width 289 height 43
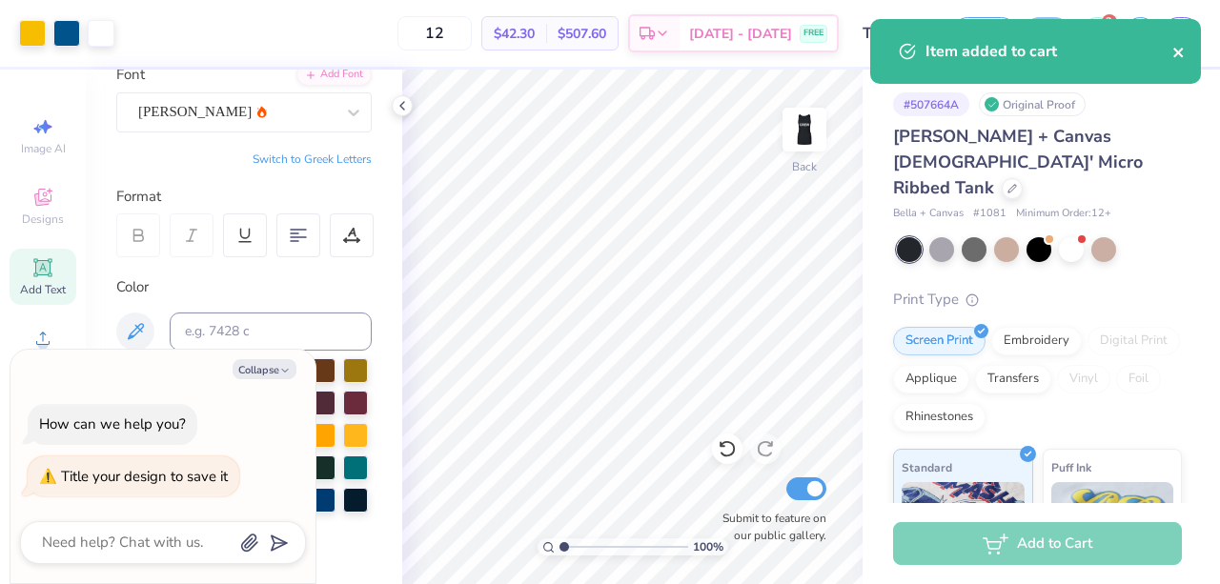
click at [1174, 51] on icon "close" at bounding box center [1178, 52] width 13 height 15
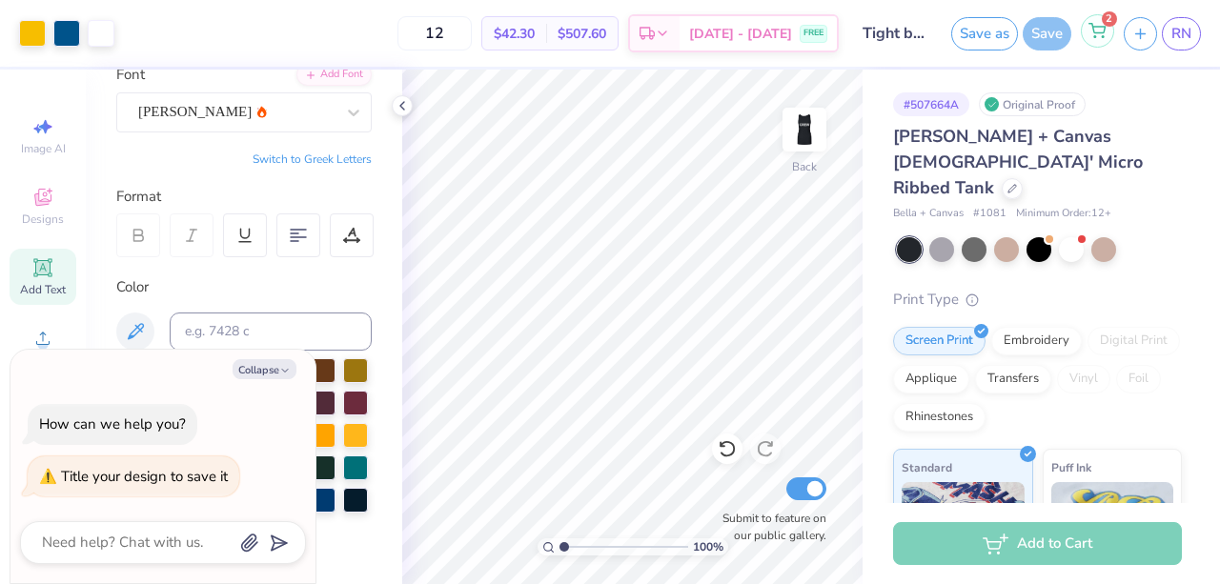
click at [1098, 33] on icon at bounding box center [1096, 30] width 17 height 15
type textarea "x"
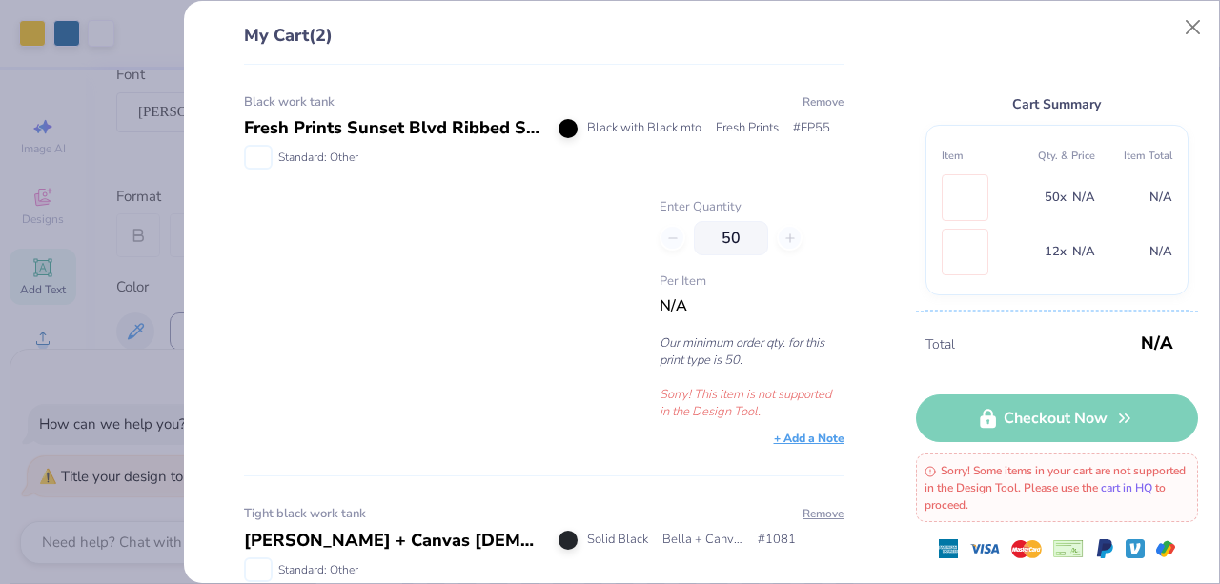
click at [804, 94] on button "Remove" at bounding box center [823, 101] width 43 height 17
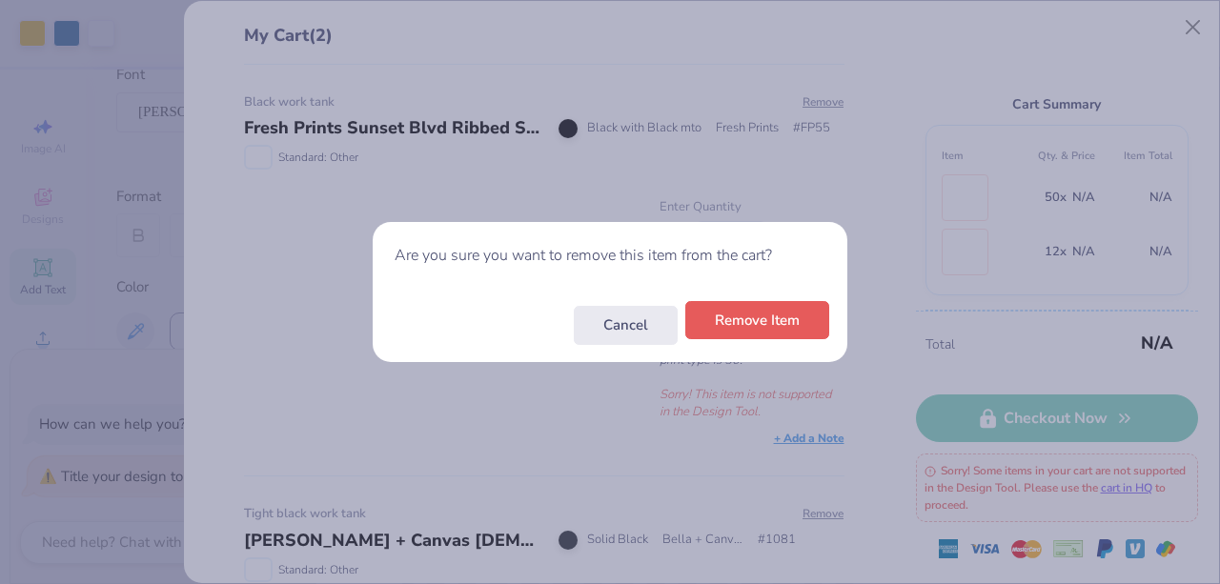
click at [759, 313] on button "Remove Item" at bounding box center [757, 320] width 144 height 39
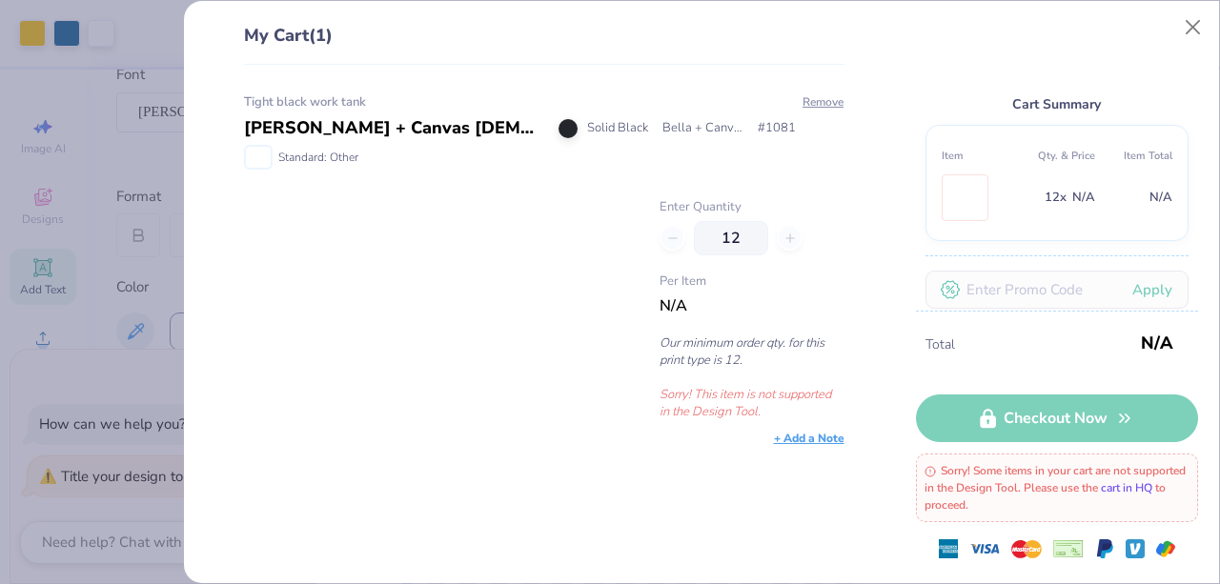
click at [1152, 488] on link "cart in HQ" at bounding box center [1126, 487] width 51 height 15
click at [1195, 35] on button "Close" at bounding box center [1193, 28] width 36 height 36
